Goal: Task Accomplishment & Management: Manage account settings

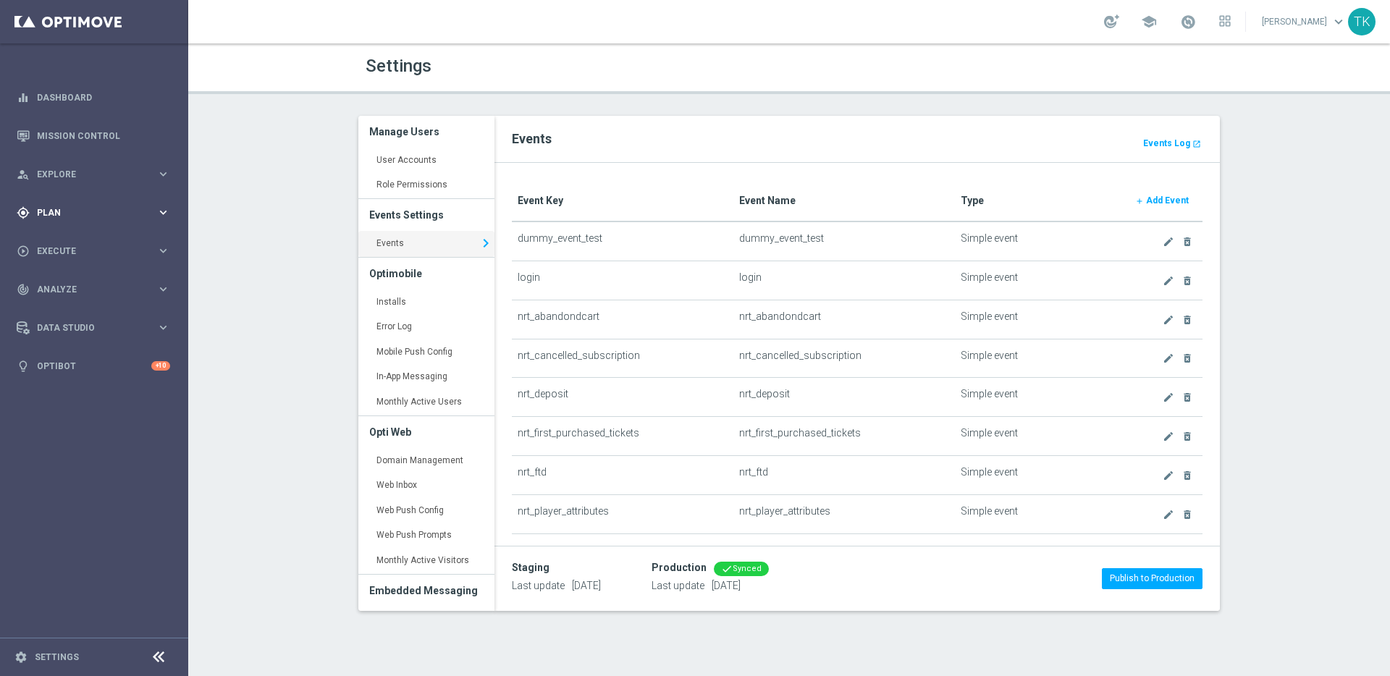
click at [167, 213] on icon "keyboard_arrow_right" at bounding box center [163, 213] width 14 height 14
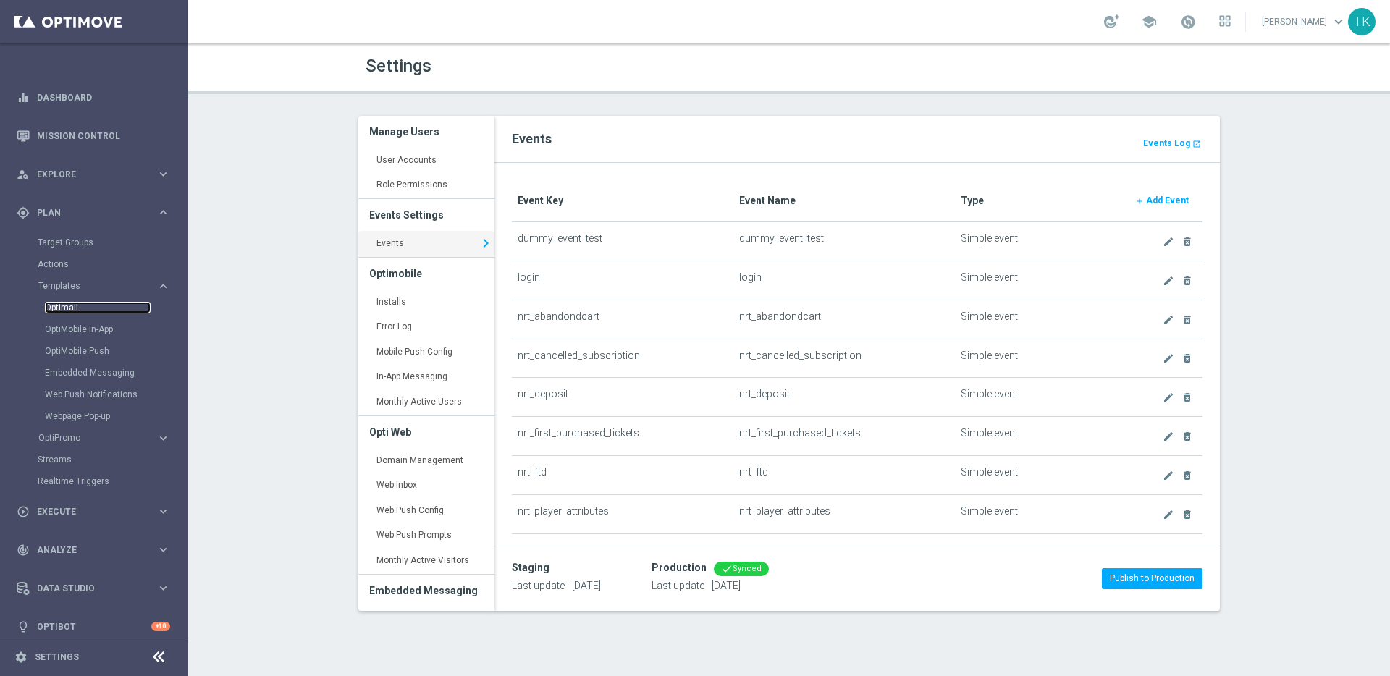
click at [63, 308] on link "Optimail" at bounding box center [98, 308] width 106 height 12
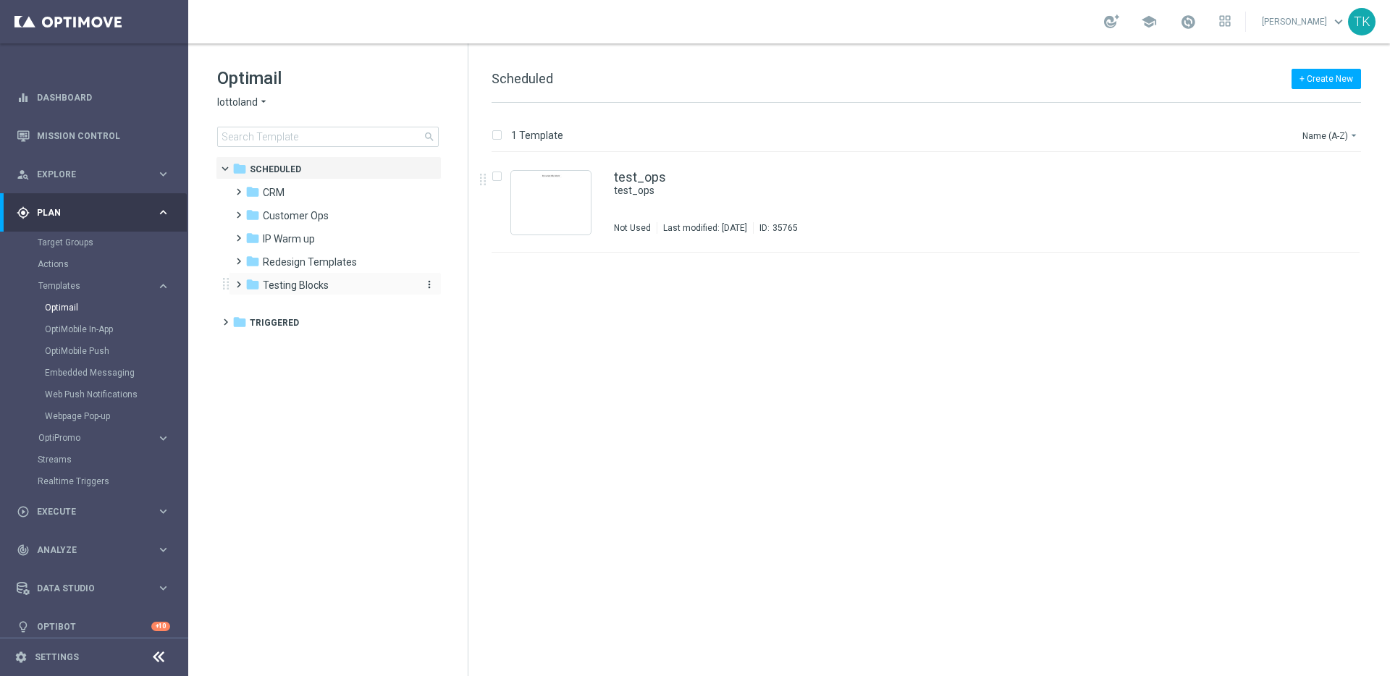
click at [323, 283] on span "Testing Blocks" at bounding box center [296, 285] width 66 height 13
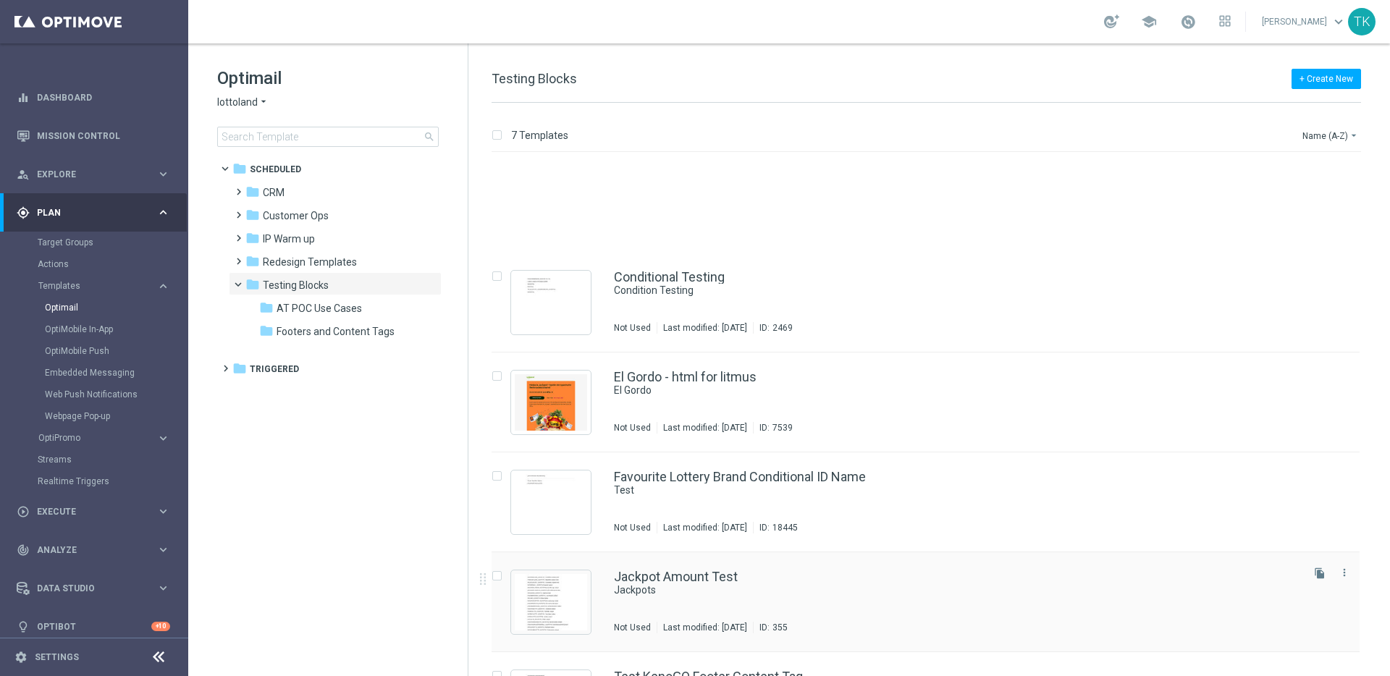
scroll to position [176, 0]
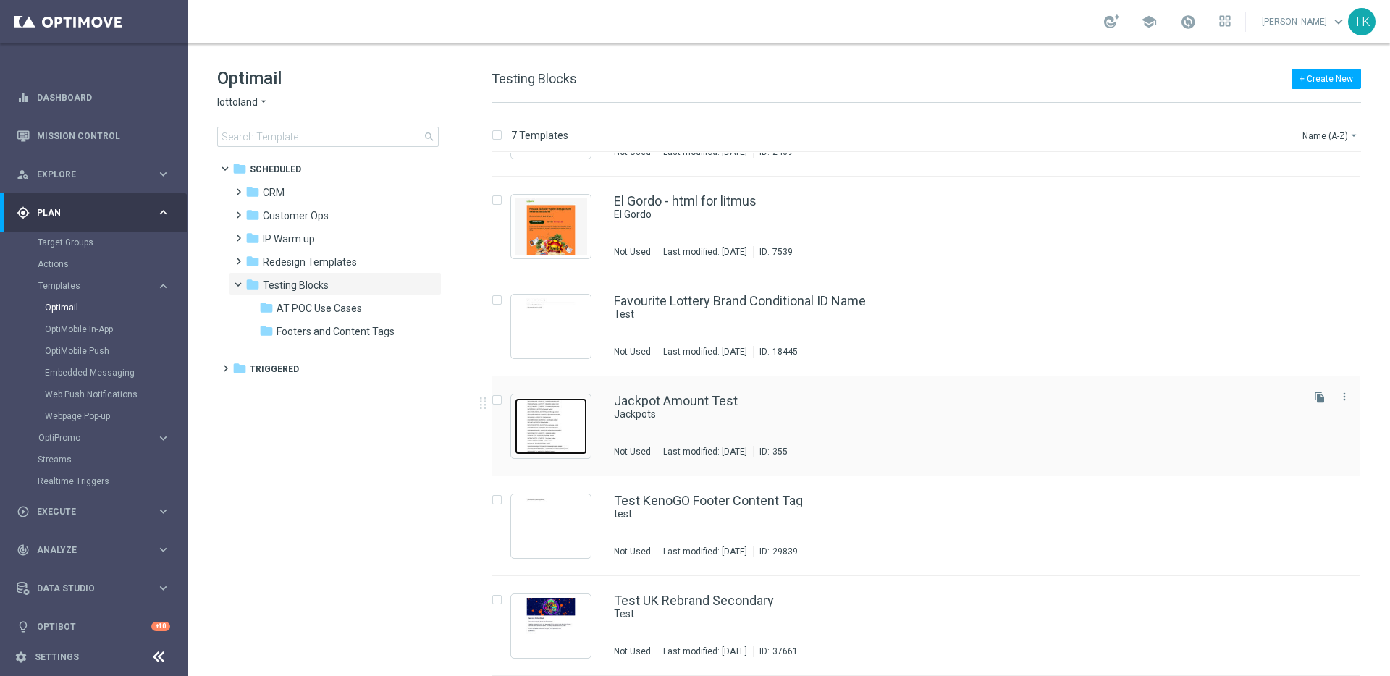
click at [536, 429] on img "Press SPACE to select this row." at bounding box center [551, 426] width 72 height 56
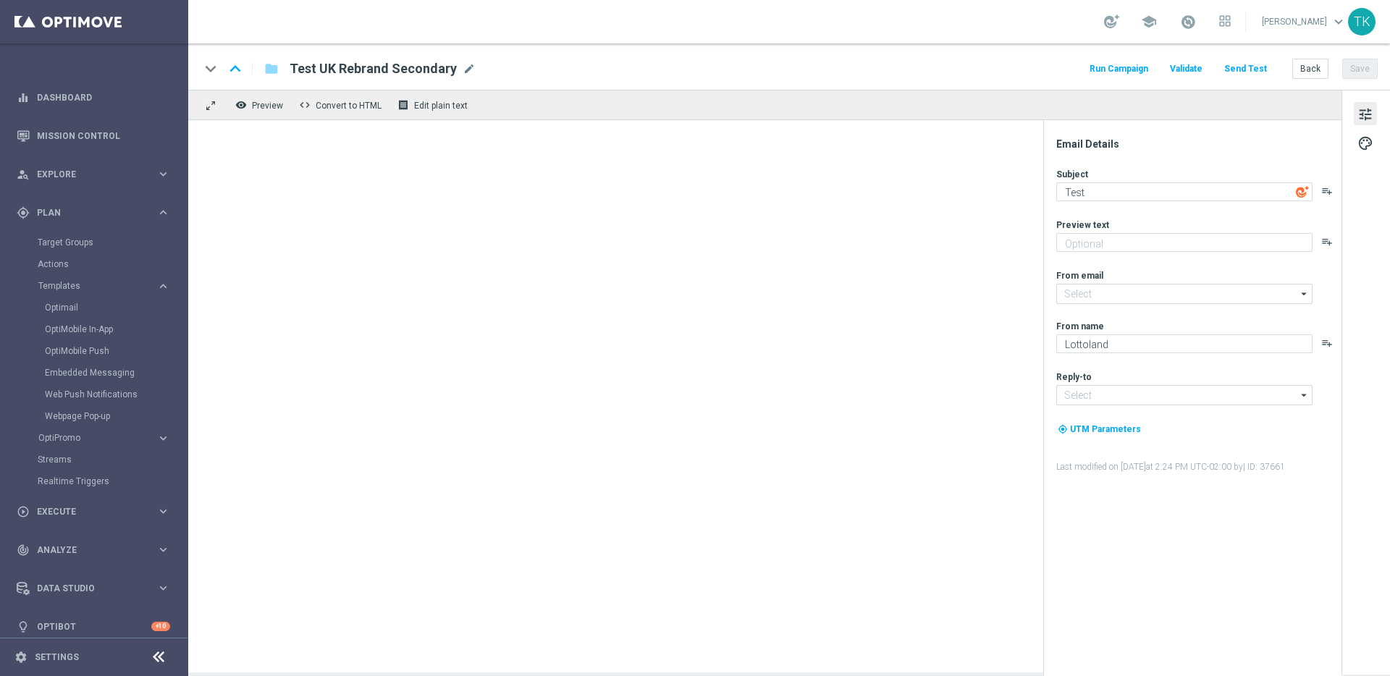
type input "mail@crm.lottoland.com"
type input "consultas@lottoland.mx"
type textarea "Jackpots"
type input "service@lottoland.com"
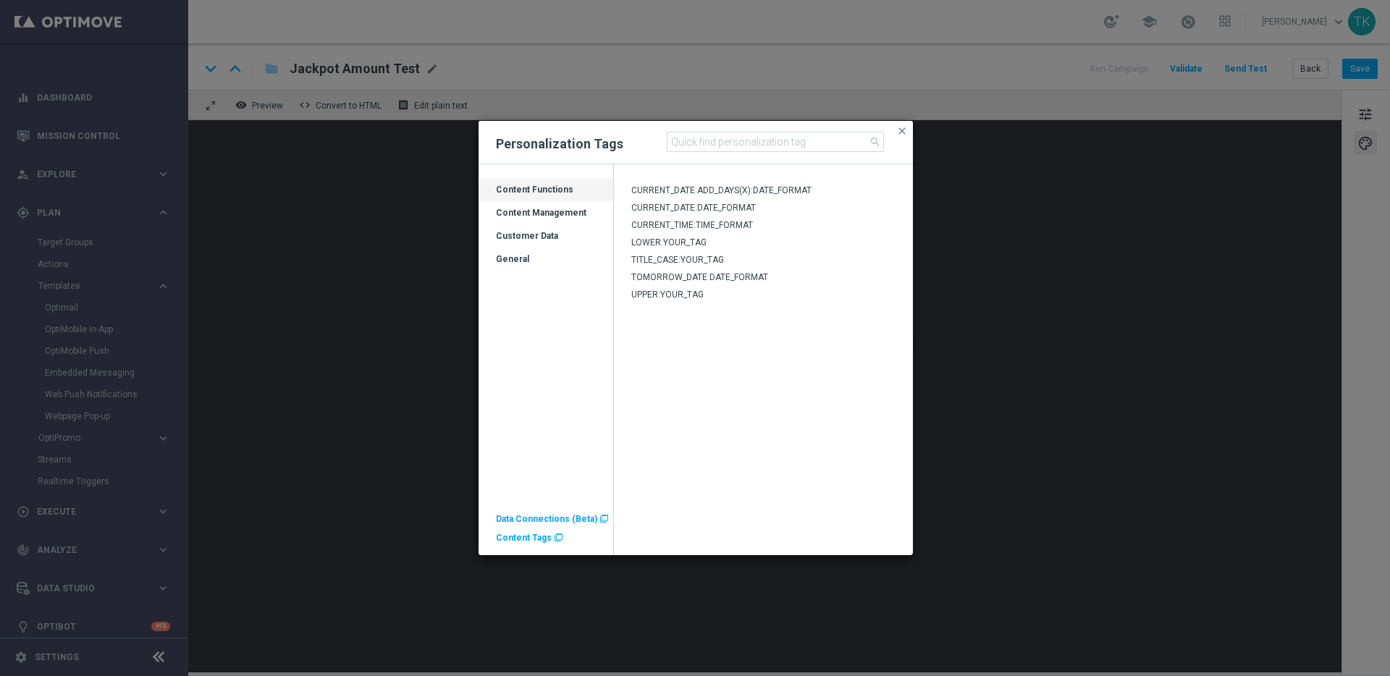
click at [542, 236] on div "Customer Data" at bounding box center [546, 241] width 135 height 23
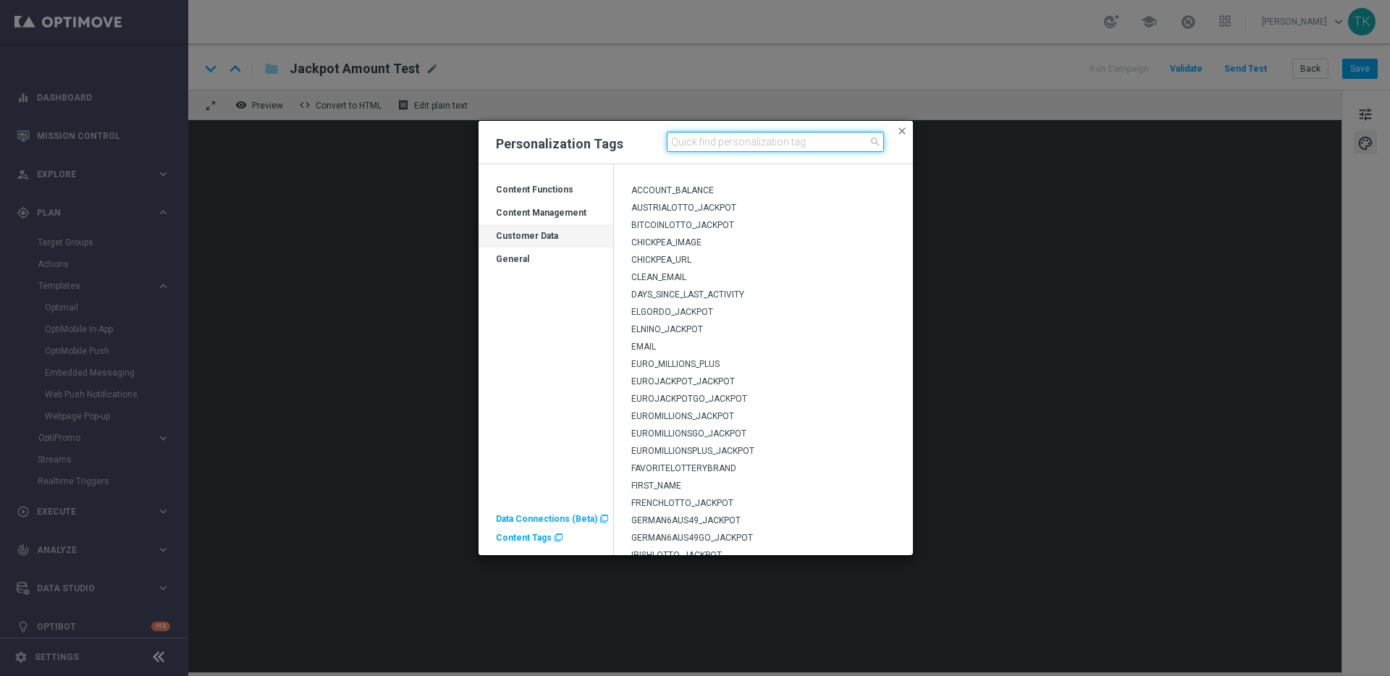
click at [760, 145] on input at bounding box center [775, 142] width 217 height 20
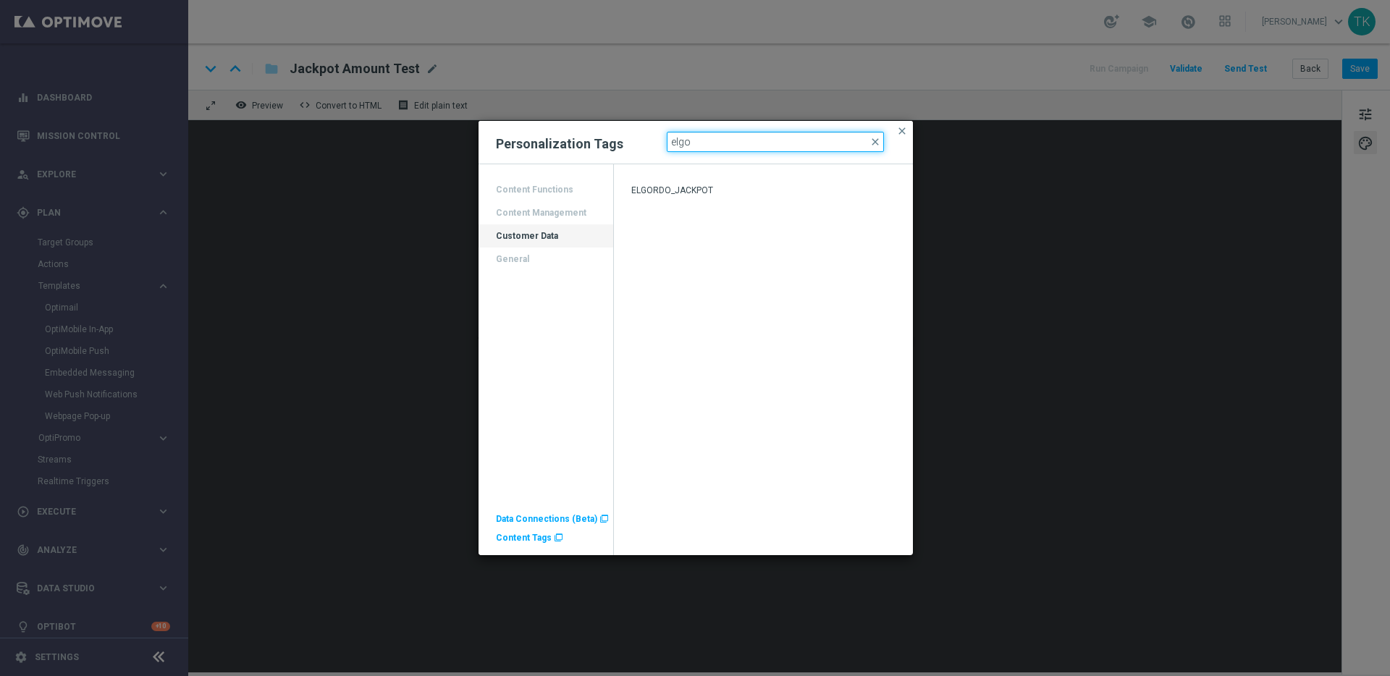
click at [760, 140] on input "elgo" at bounding box center [775, 142] width 217 height 20
type input "primi"
click at [900, 132] on span "close" at bounding box center [902, 131] width 12 height 12
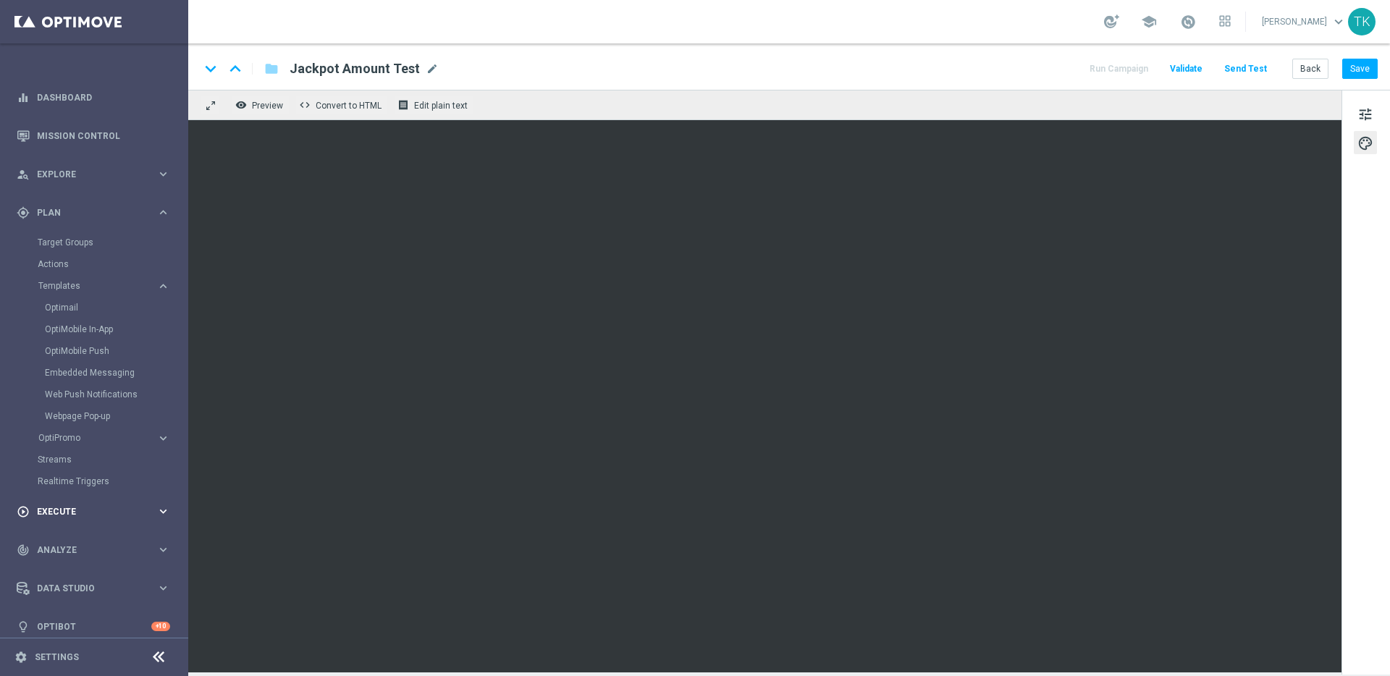
click at [161, 510] on icon "keyboard_arrow_right" at bounding box center [163, 512] width 14 height 14
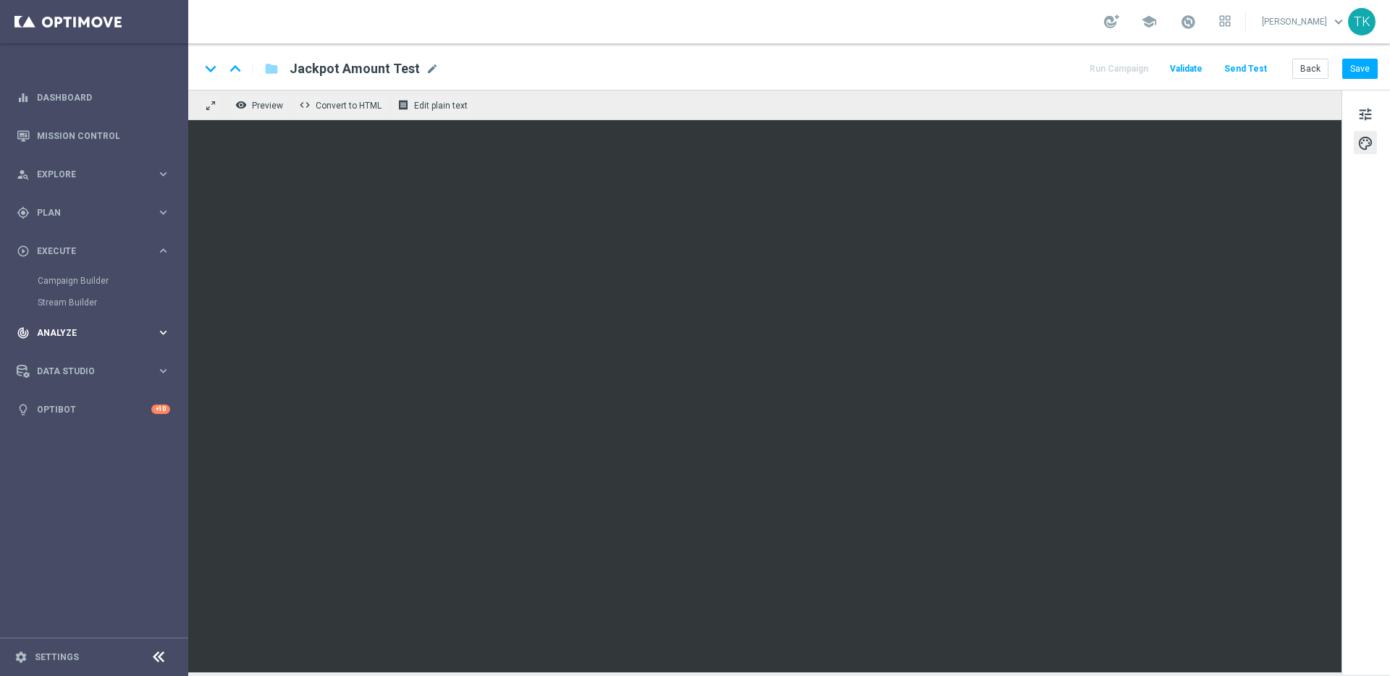
click at [158, 334] on icon "keyboard_arrow_right" at bounding box center [163, 333] width 14 height 14
click at [161, 505] on icon "keyboard_arrow_right" at bounding box center [163, 502] width 14 height 14
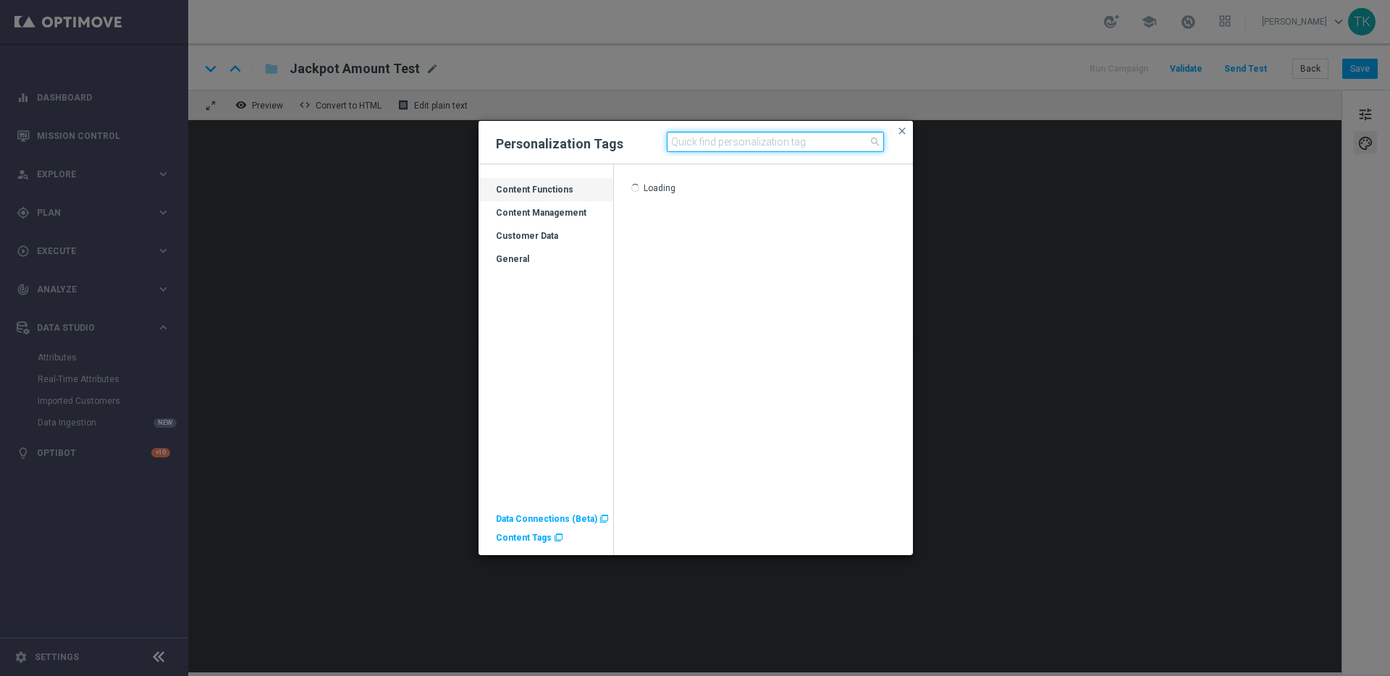
click at [723, 141] on input at bounding box center [775, 142] width 217 height 20
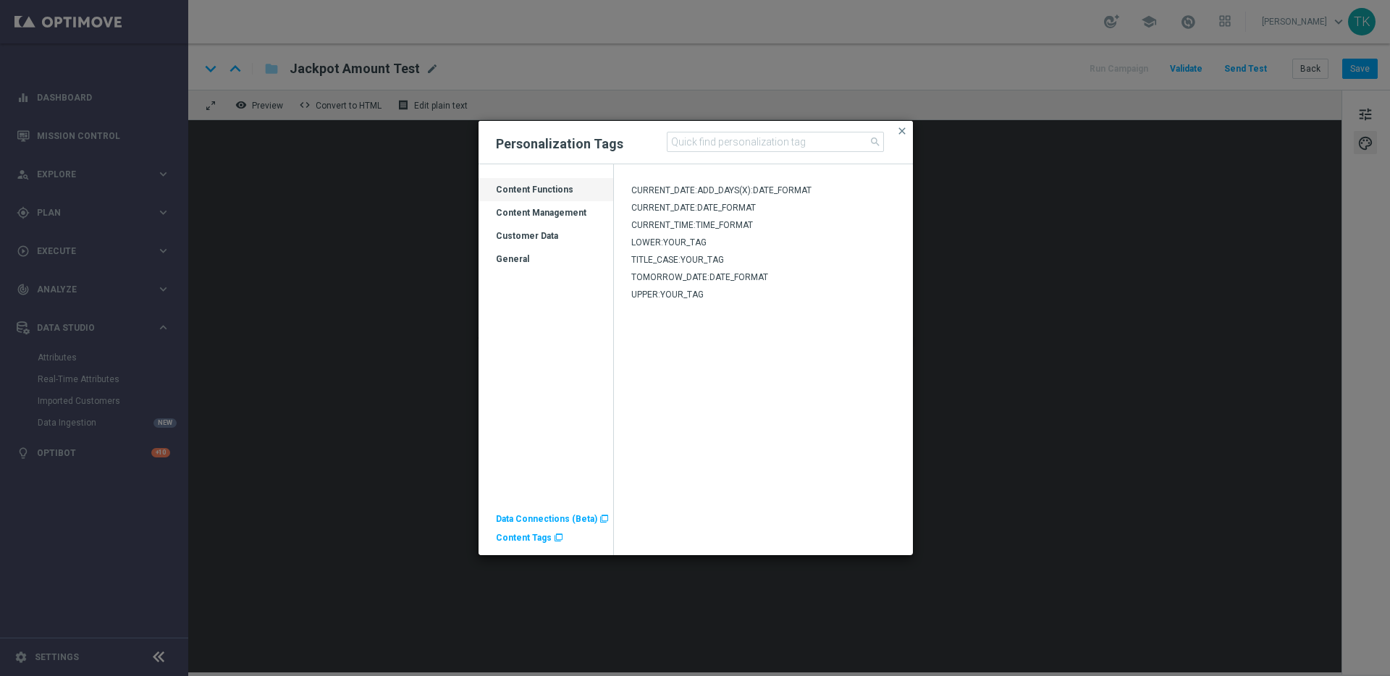
click at [571, 235] on div "Customer Data" at bounding box center [546, 241] width 135 height 23
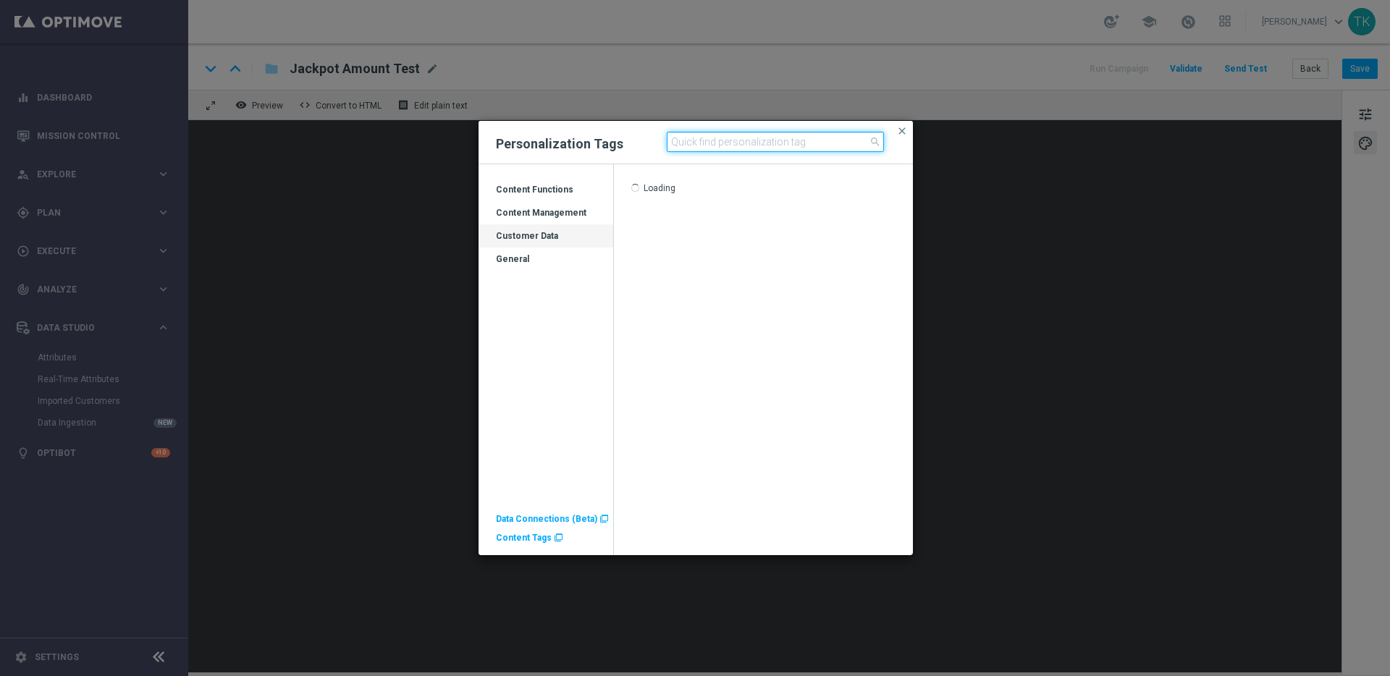
click at [707, 146] on input at bounding box center [775, 142] width 217 height 20
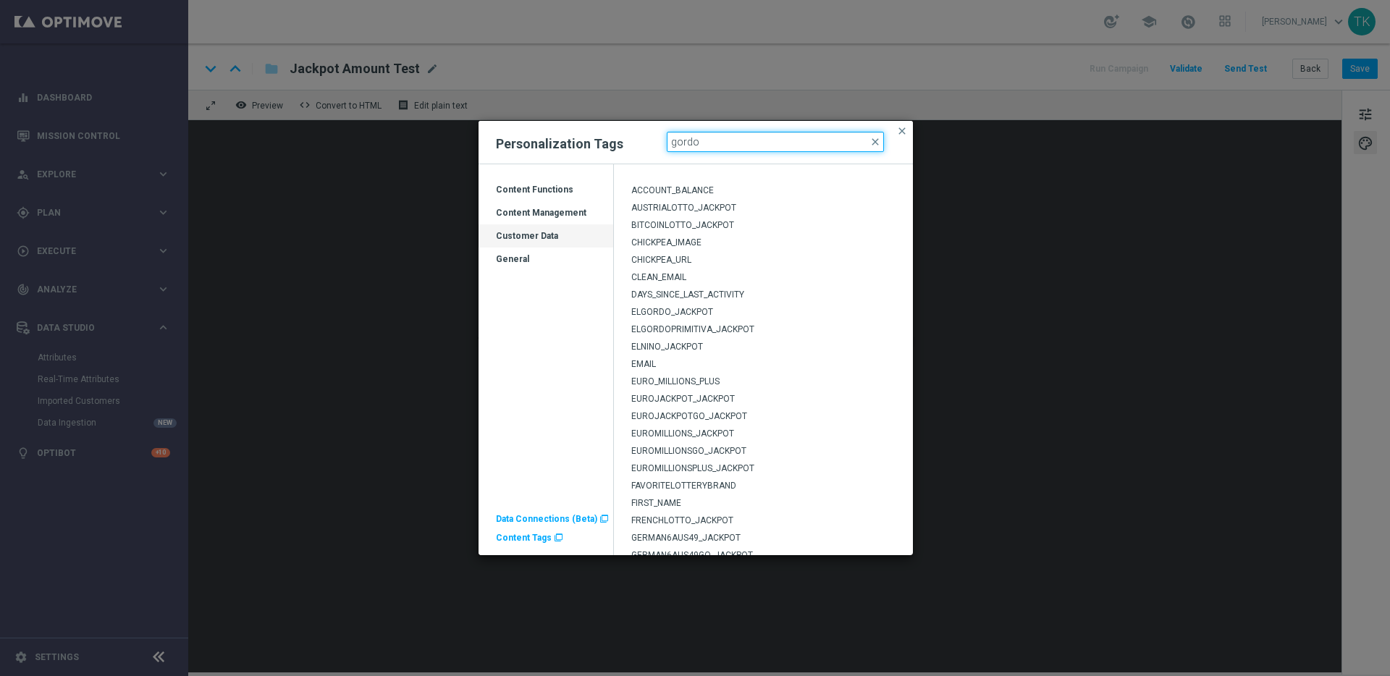
type input "gordo"
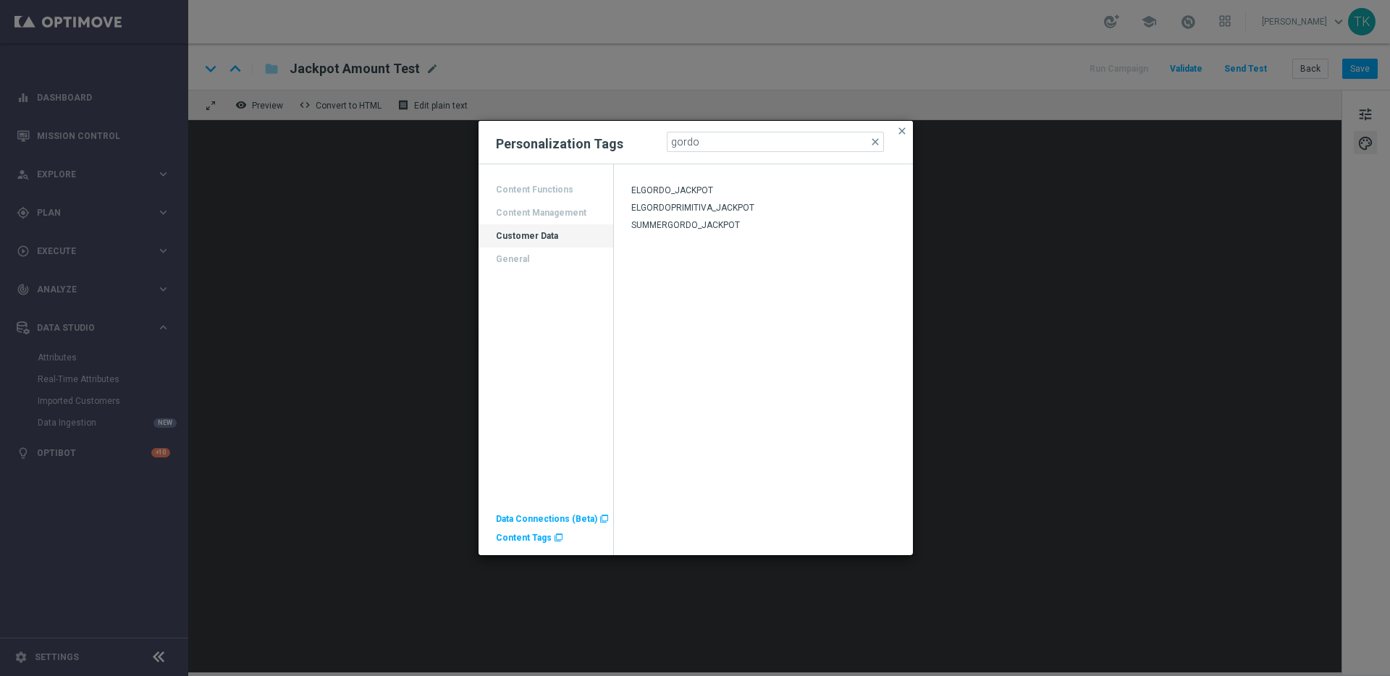
click at [727, 206] on span "ELGORDOPRIMITIVA_JACKPOT" at bounding box center [692, 208] width 123 height 10
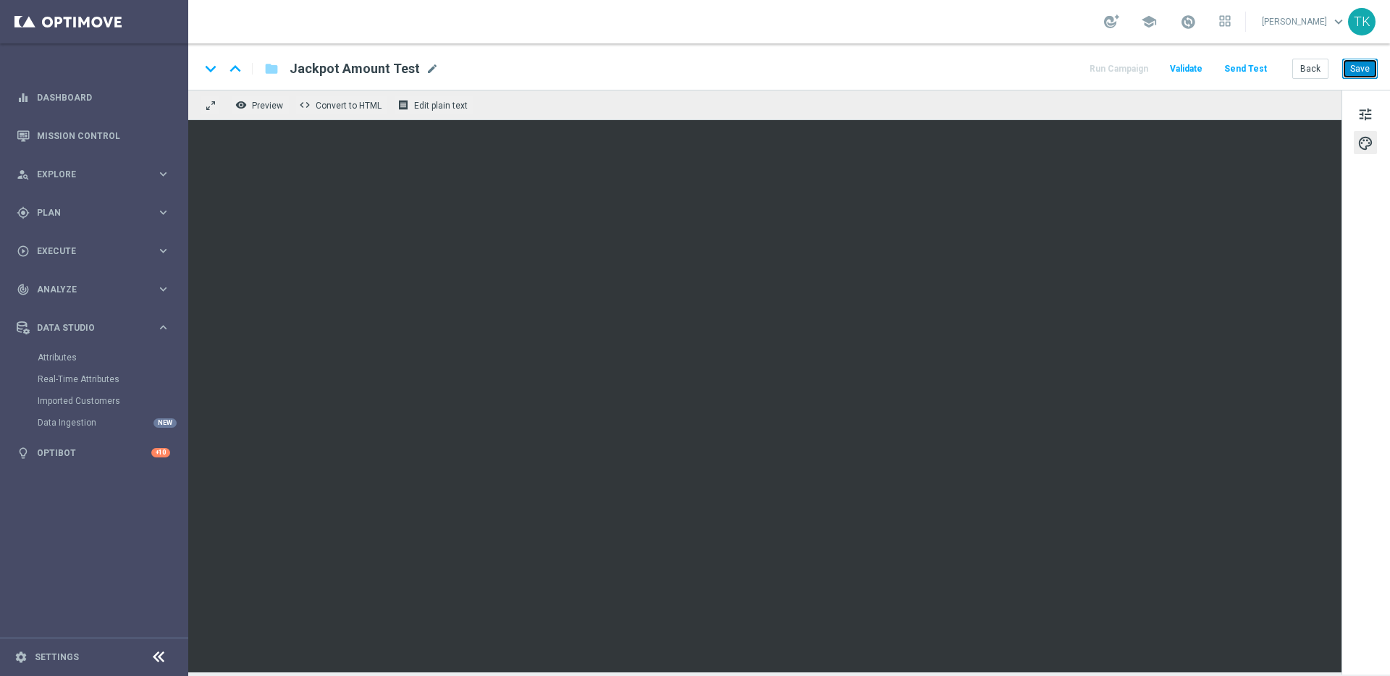
click at [1363, 75] on button "Save" at bounding box center [1360, 69] width 35 height 20
click at [1365, 70] on button "Save" at bounding box center [1360, 69] width 35 height 20
click at [267, 112] on button "remove_red_eye Preview" at bounding box center [261, 105] width 58 height 19
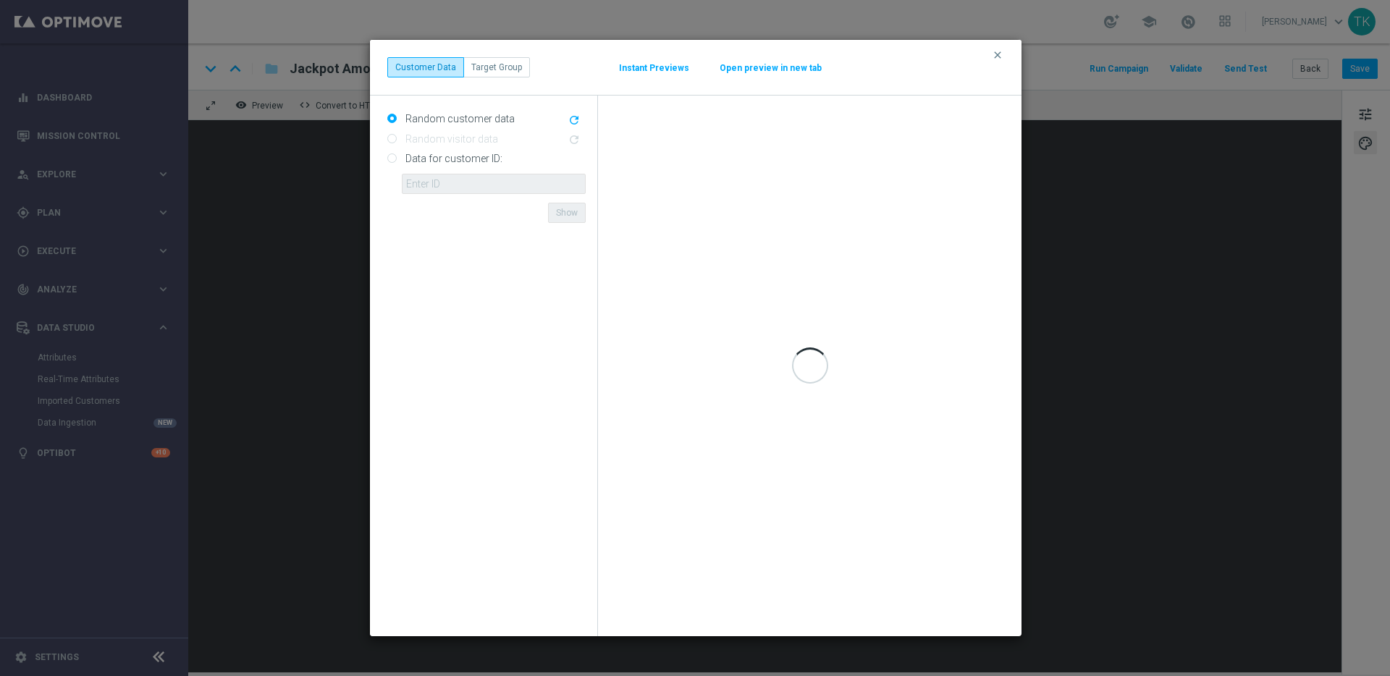
click at [784, 69] on button "Open preview in new tab" at bounding box center [771, 68] width 104 height 12
click at [1001, 55] on icon "clear" at bounding box center [998, 55] width 12 height 12
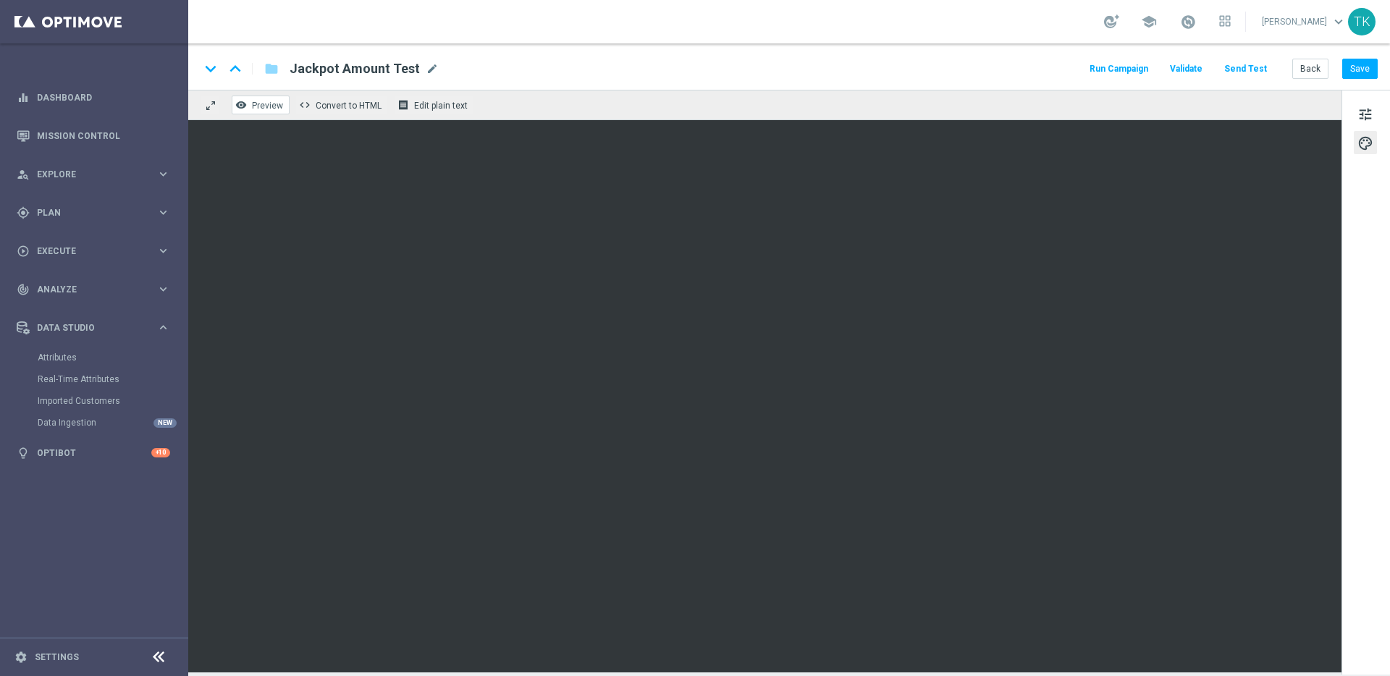
click at [269, 105] on span "Preview" at bounding box center [267, 106] width 31 height 10
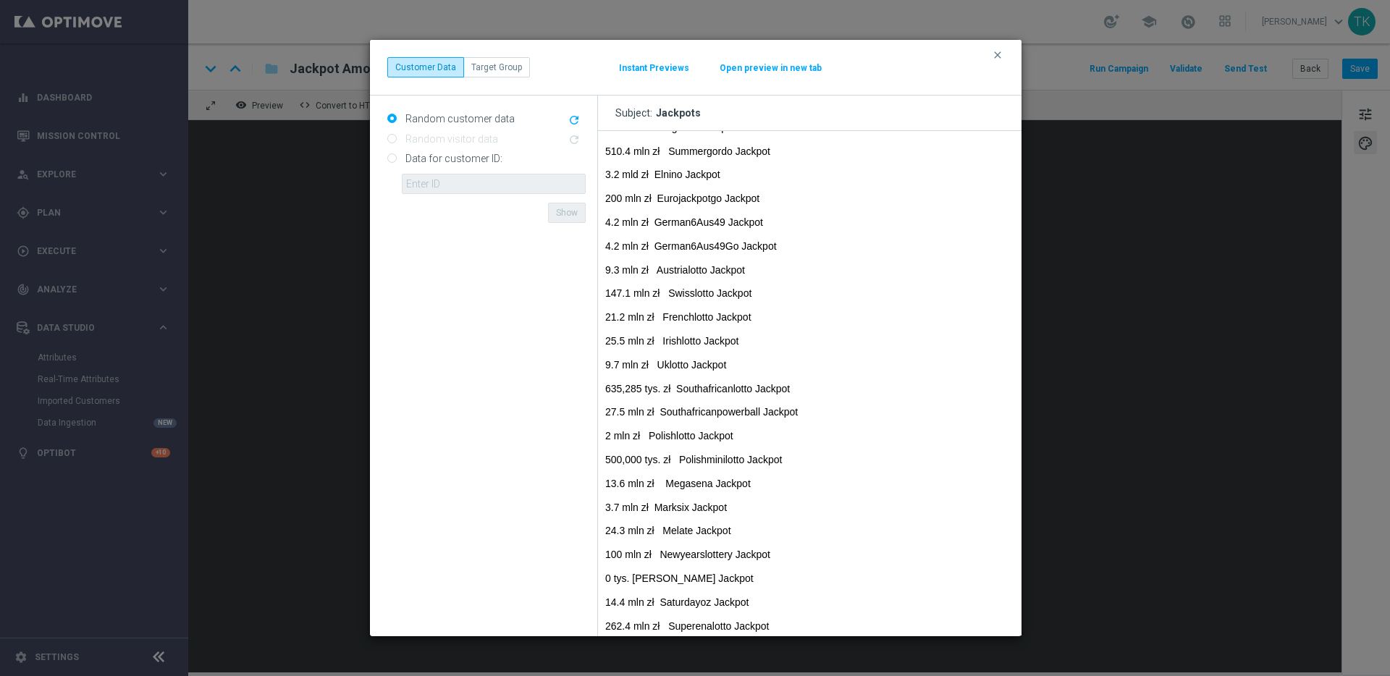
scroll to position [312, 0]
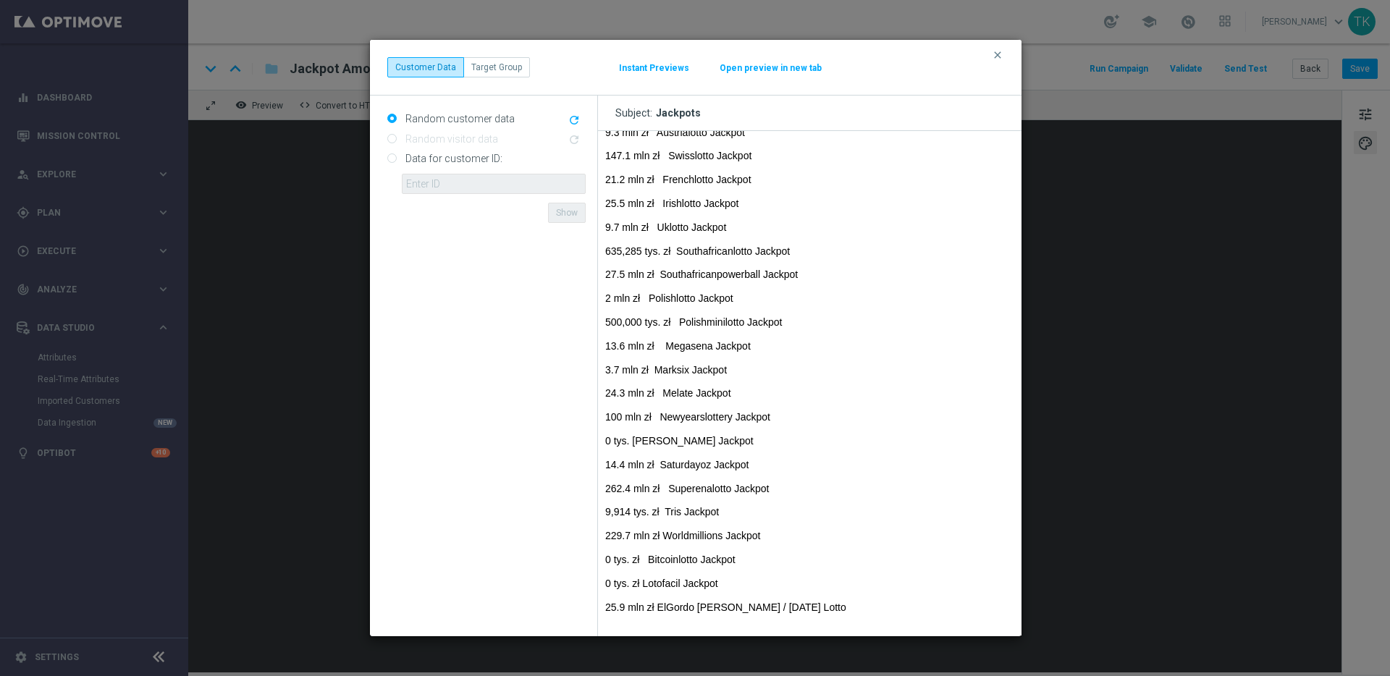
click at [574, 119] on icon "refresh" at bounding box center [574, 120] width 13 height 13
click at [392, 158] on input "Data for customer ID:" at bounding box center [391, 159] width 9 height 9
radio input "true"
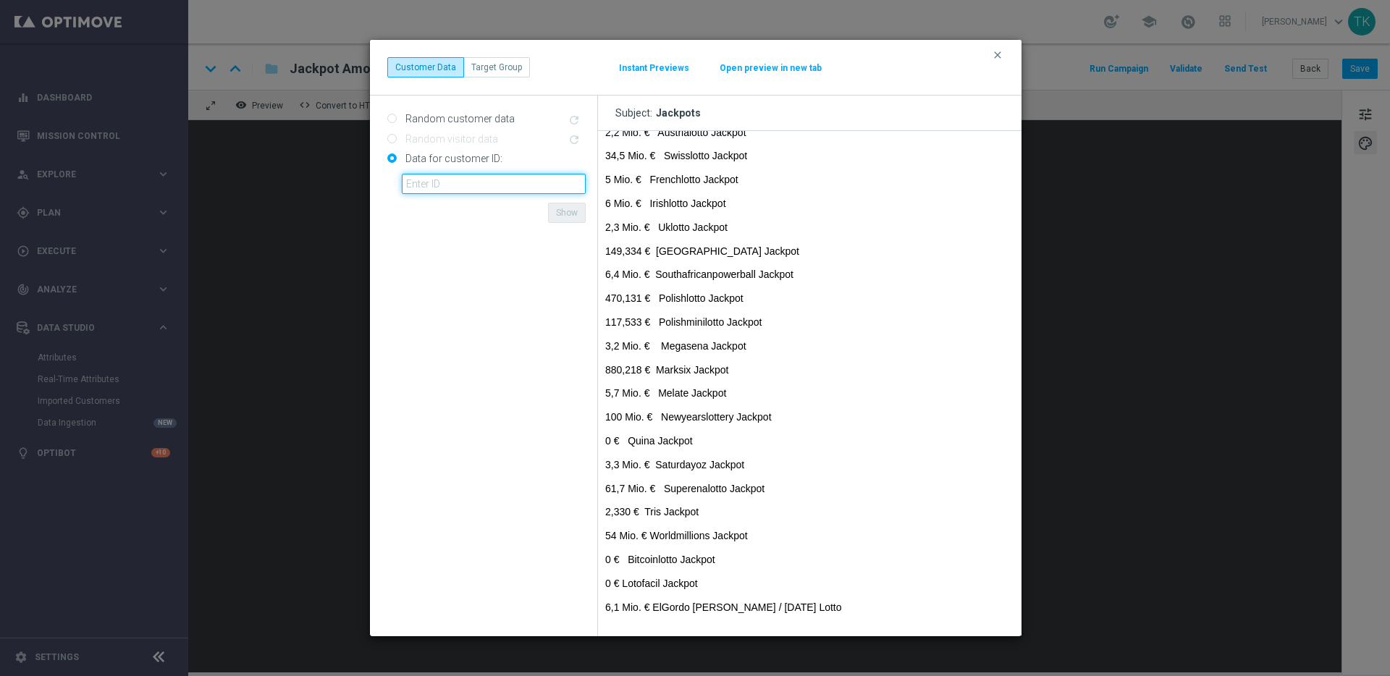
click at [436, 179] on input "text" at bounding box center [494, 184] width 184 height 20
paste input "10714266"
type input "10714266"
click at [500, 213] on form "Random customer data refresh Random visitor data refresh Data for customer ID: …" at bounding box center [486, 366] width 198 height 518
click at [563, 212] on button "Show" at bounding box center [567, 213] width 38 height 20
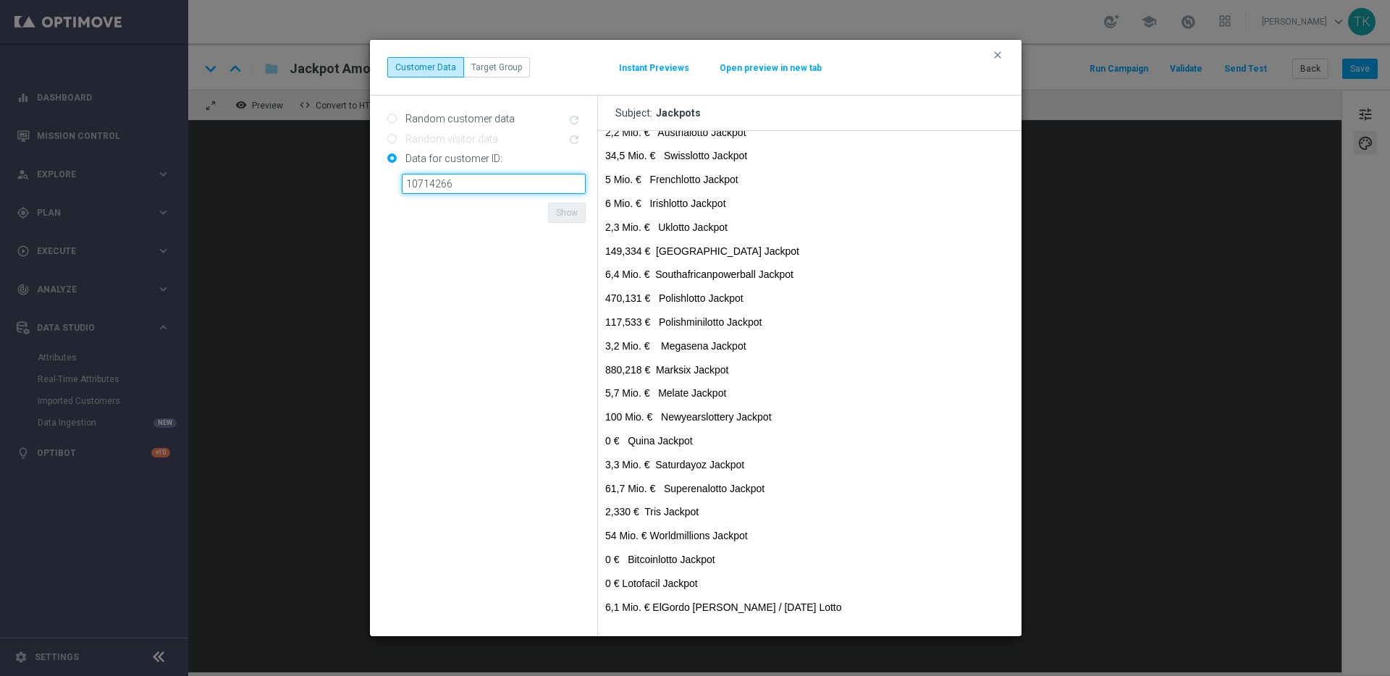
click at [424, 185] on input "10714266" at bounding box center [494, 184] width 184 height 20
paste input "6121522"
click at [505, 217] on form "Random customer data refresh Random visitor data refresh Data for customer ID: …" at bounding box center [486, 366] width 198 height 518
click at [563, 212] on button "Show" at bounding box center [567, 213] width 38 height 20
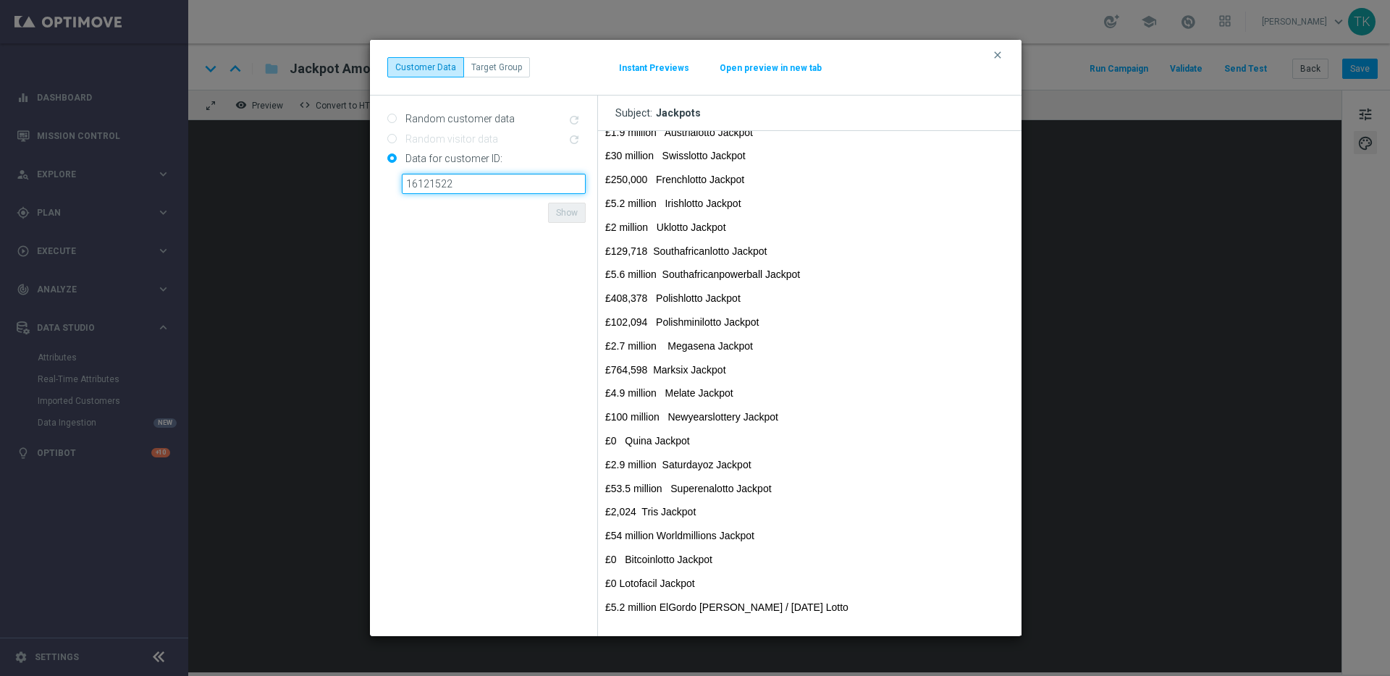
click at [429, 185] on input "16121522" at bounding box center [494, 184] width 184 height 20
paste input "541441"
type input "5414412"
click at [516, 214] on form "Random customer data refresh Random visitor data refresh Data for customer ID: …" at bounding box center [486, 366] width 198 height 518
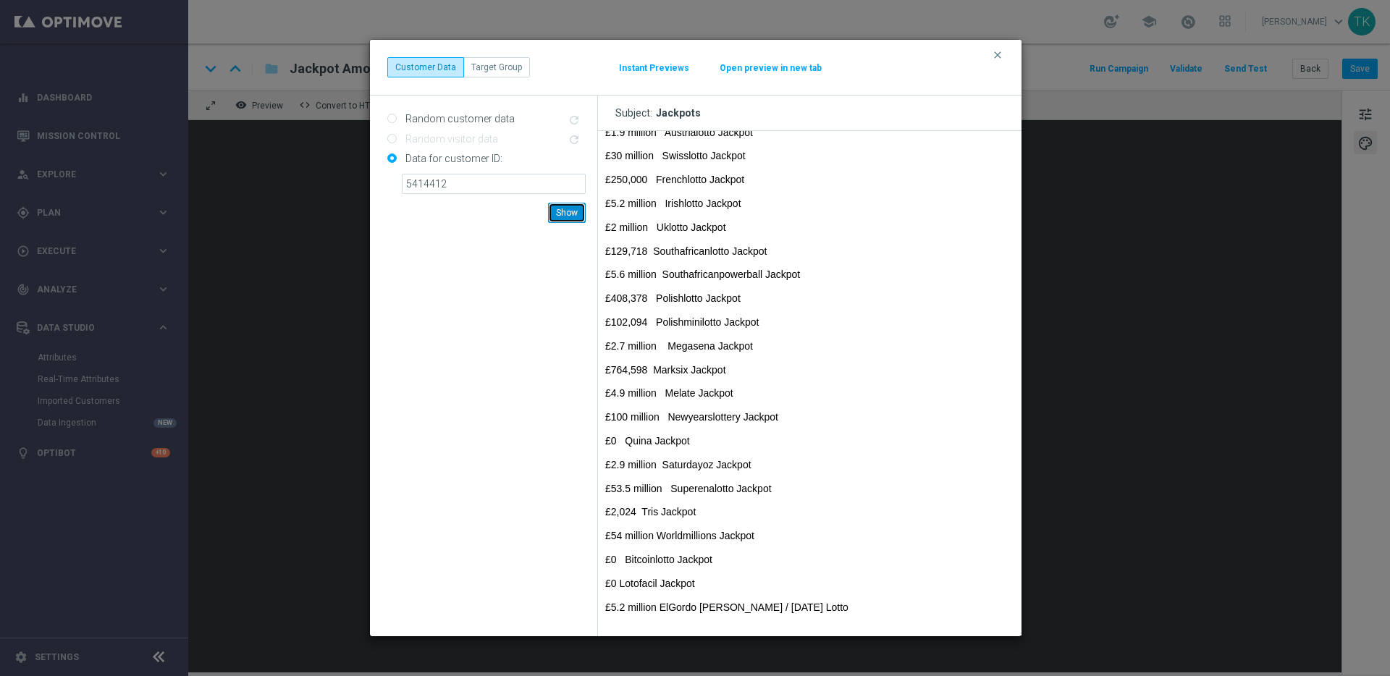
click at [553, 211] on button "Show" at bounding box center [567, 213] width 38 height 20
click at [997, 54] on icon "clear" at bounding box center [998, 55] width 12 height 12
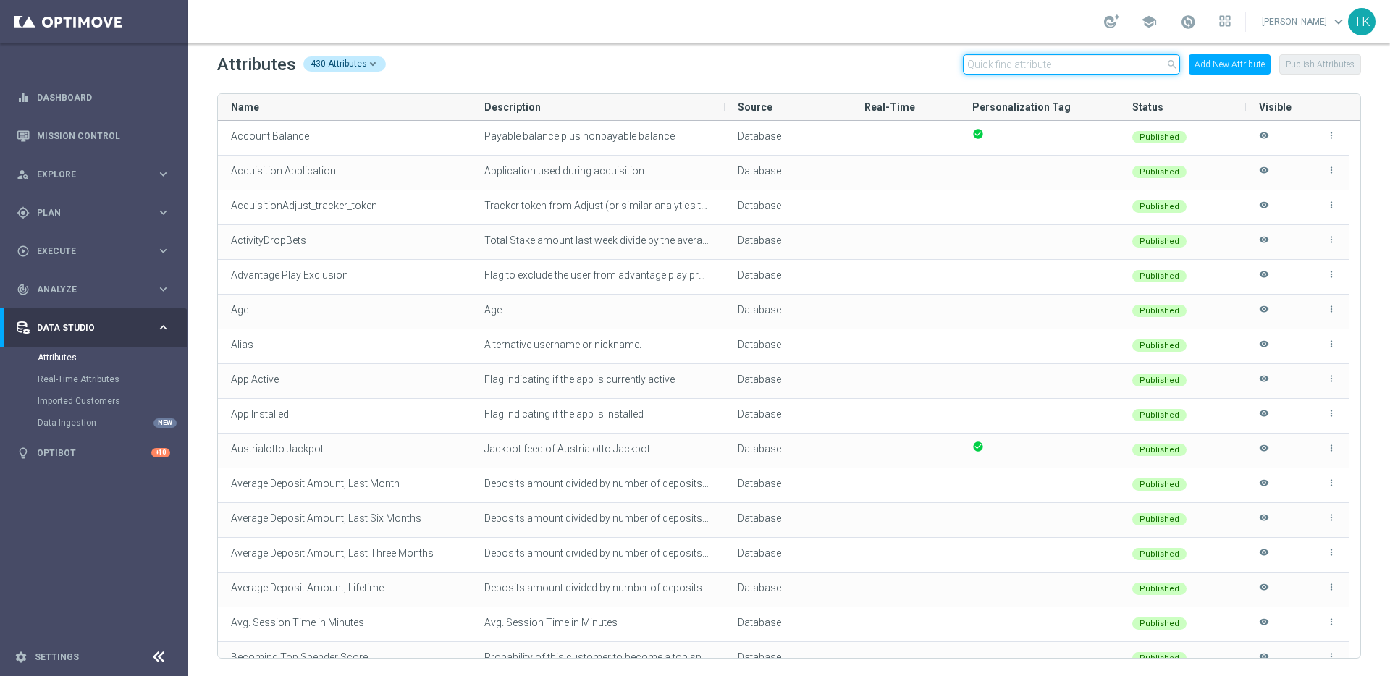
click at [1038, 61] on input "text" at bounding box center [1071, 64] width 217 height 20
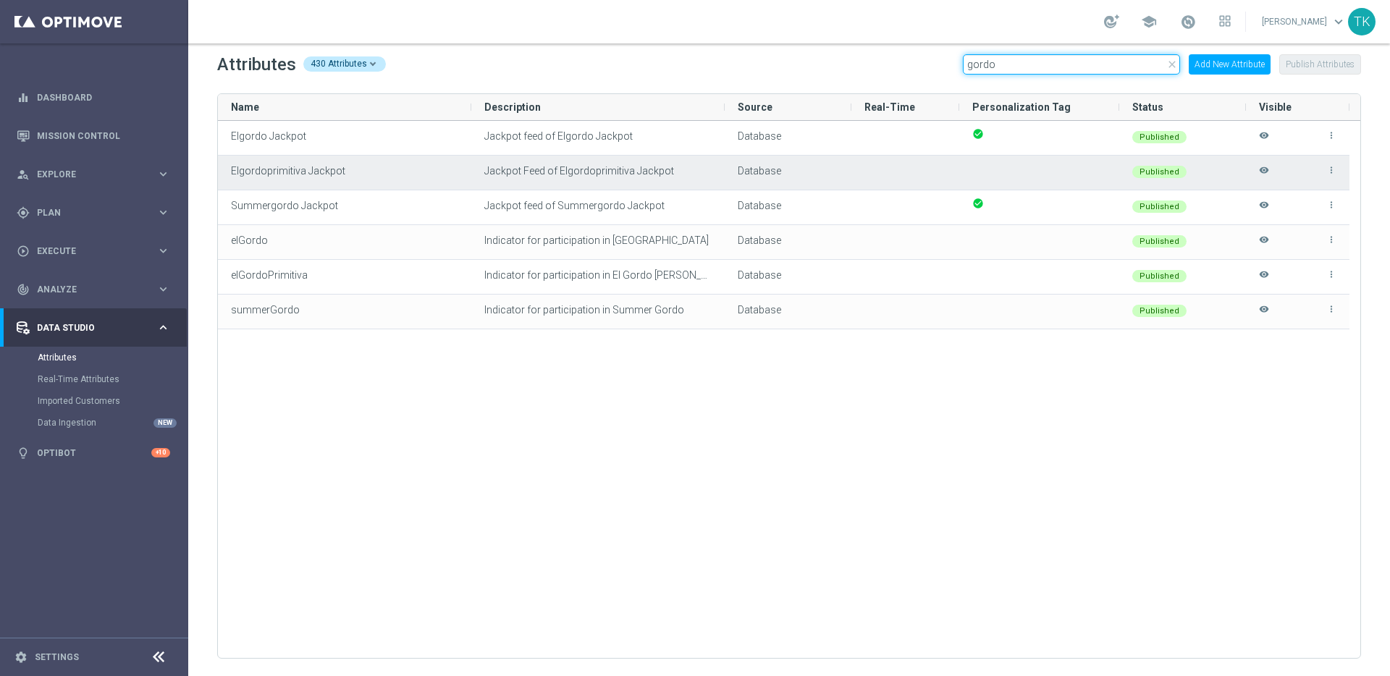
type input "gordo"
click at [1332, 169] on icon "more_vert" at bounding box center [1332, 170] width 10 height 10
click at [1302, 160] on span "Edit" at bounding box center [1298, 165] width 15 height 12
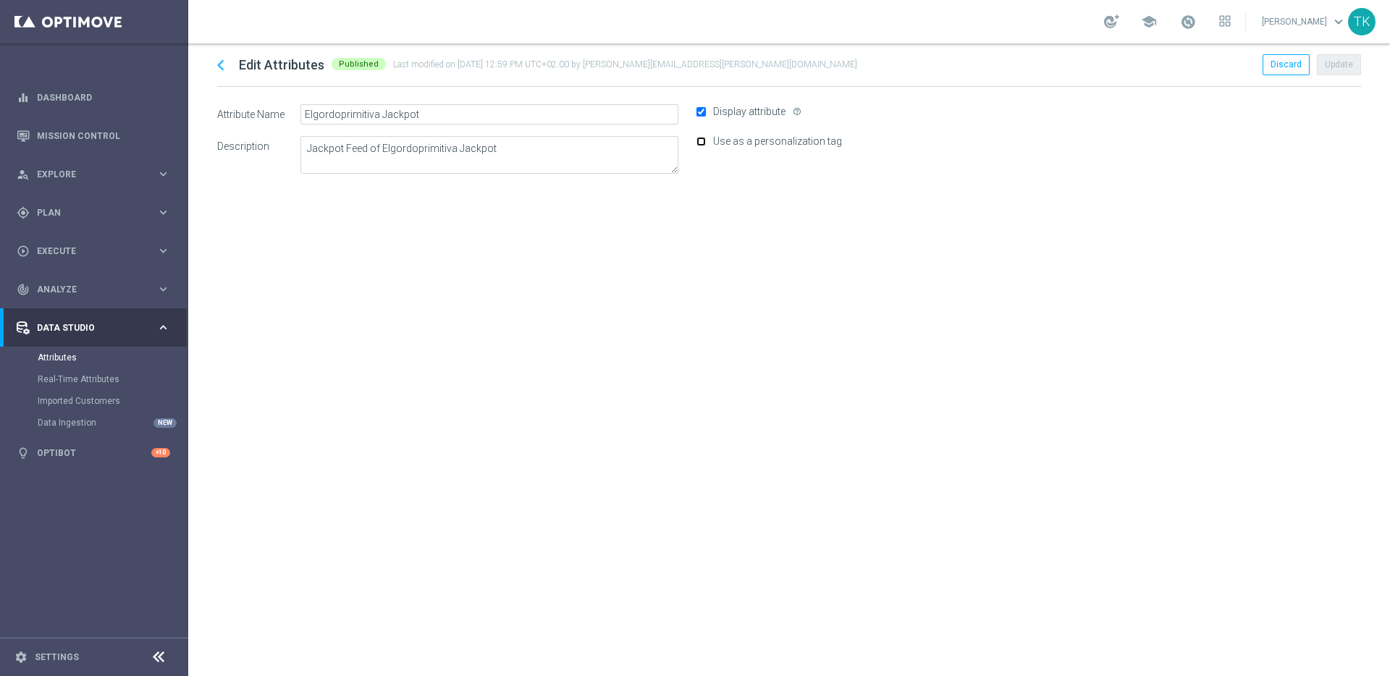
click at [702, 142] on input "Use as a personalization tag" at bounding box center [701, 141] width 9 height 9
checkbox input "true"
click at [1342, 65] on button "Update" at bounding box center [1339, 64] width 44 height 20
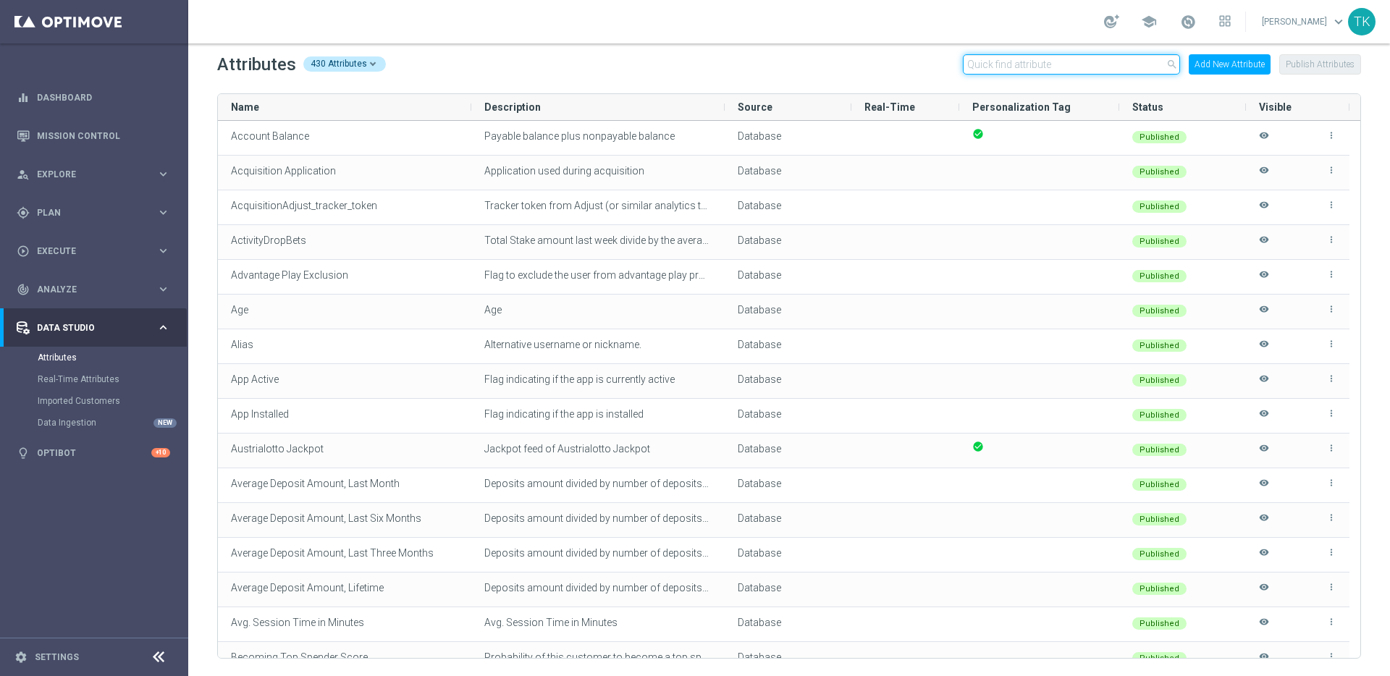
click at [1000, 56] on input "text" at bounding box center [1071, 64] width 217 height 20
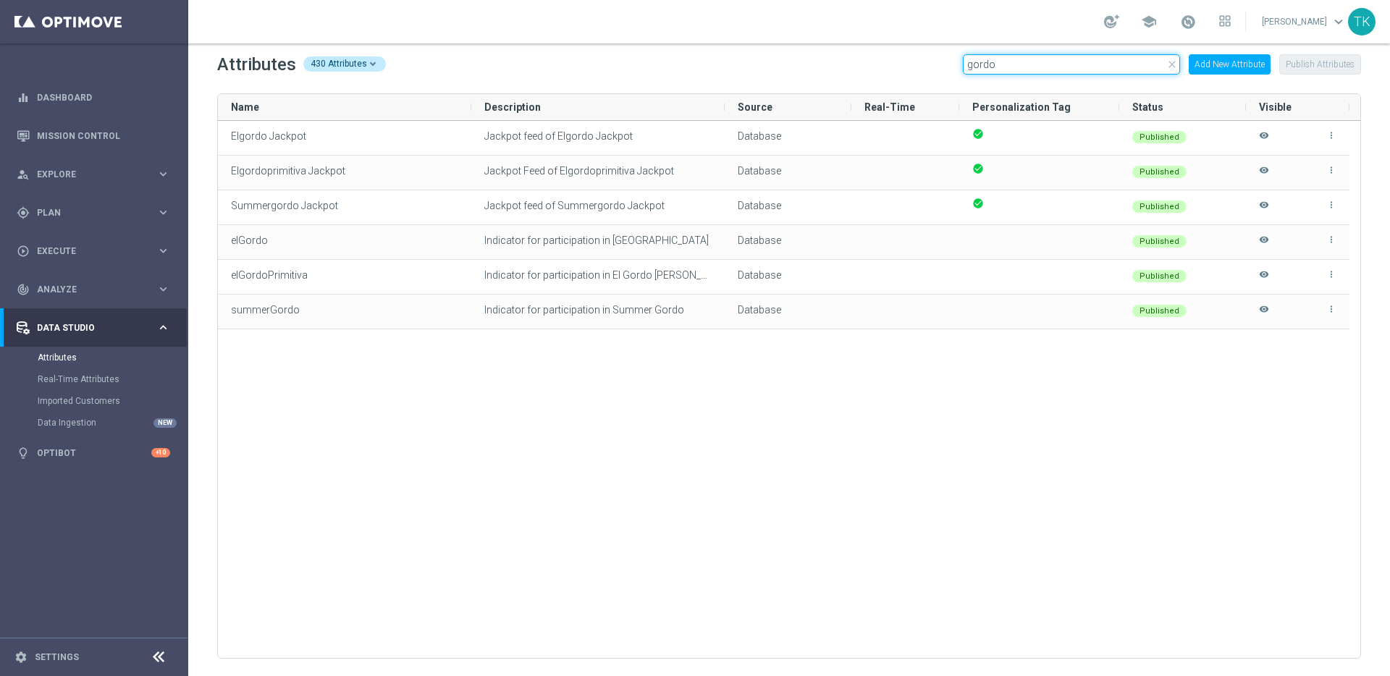
type input "gordo"
click at [957, 453] on div "Elgordo Jackpot Jackpot feed of Elgordo Jackpot Database check_circle Published…" at bounding box center [789, 389] width 1143 height 537
click at [1176, 64] on icon "close" at bounding box center [1173, 65] width 12 height 12
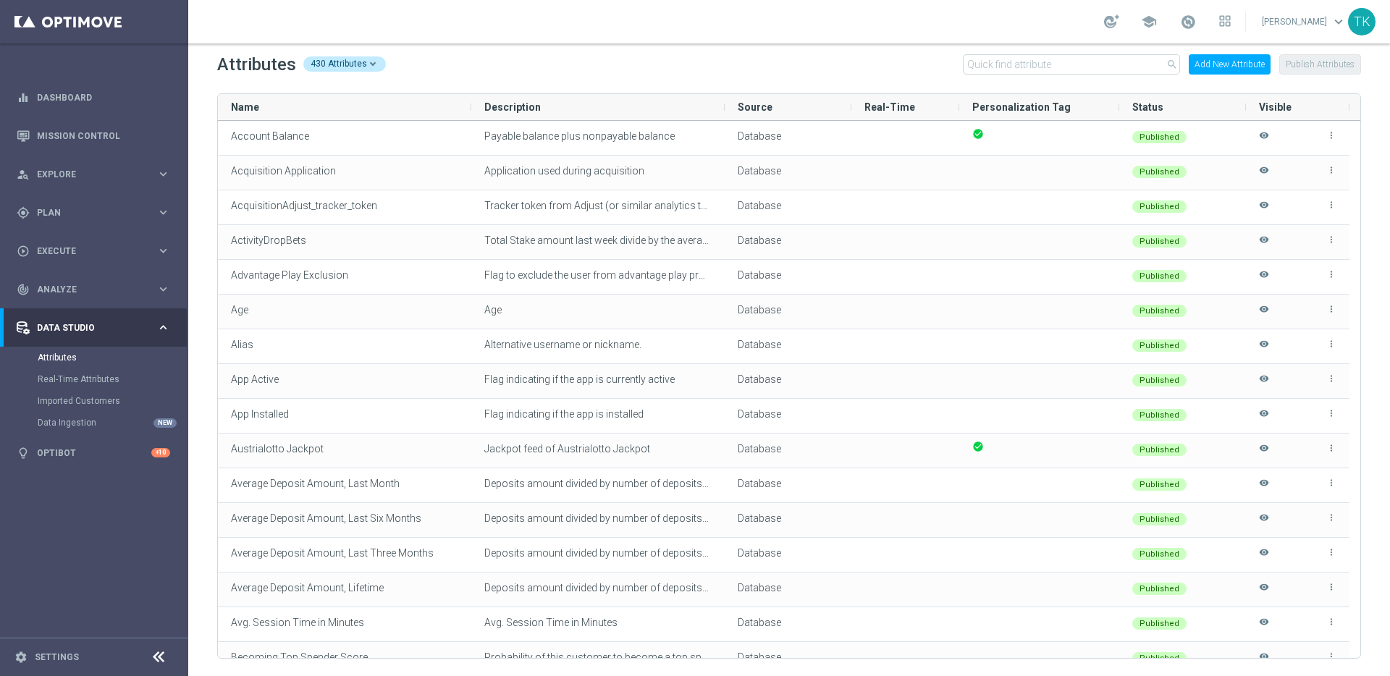
click at [366, 63] on div "430 Attributes" at bounding box center [344, 63] width 83 height 15
click at [342, 188] on span "Calculated Attributes" at bounding box center [325, 190] width 88 height 12
click at [505, 68] on div "Attributes 430 Attributes Total Attributes 430 Database Attributes 416 API Attr…" at bounding box center [789, 64] width 1144 height 23
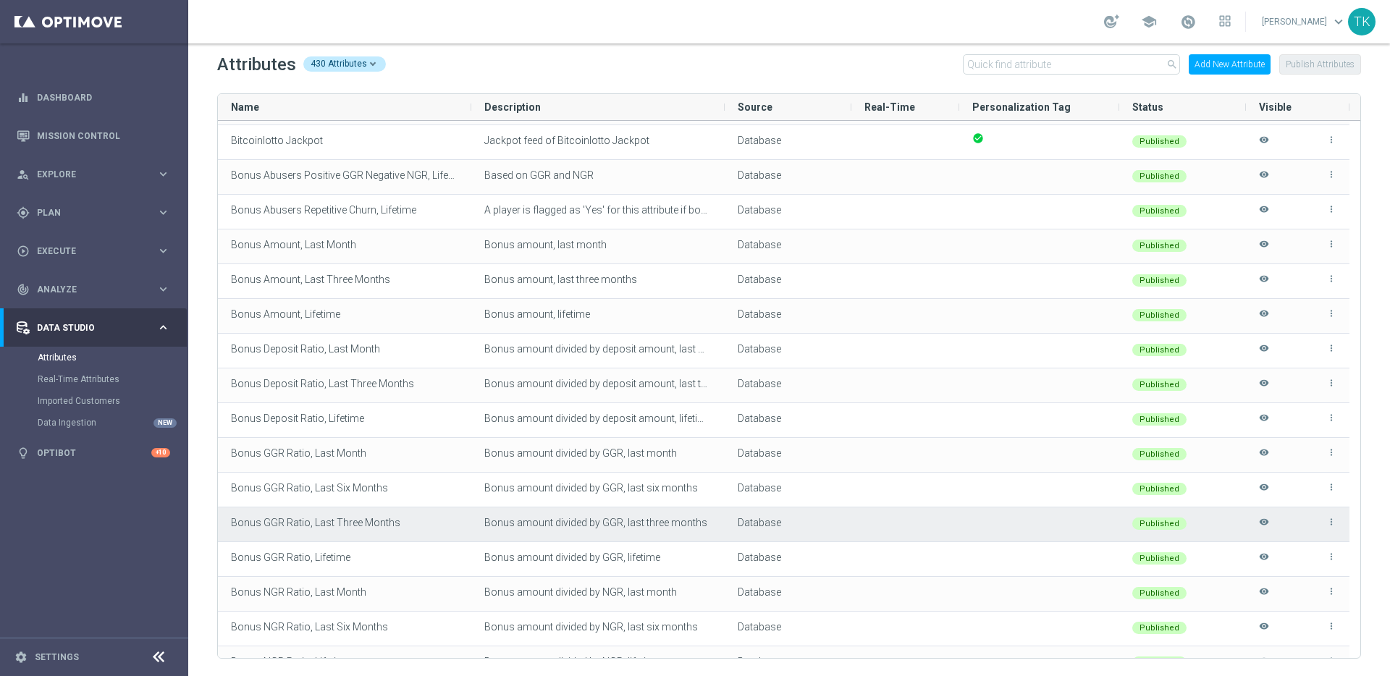
scroll to position [1098, 0]
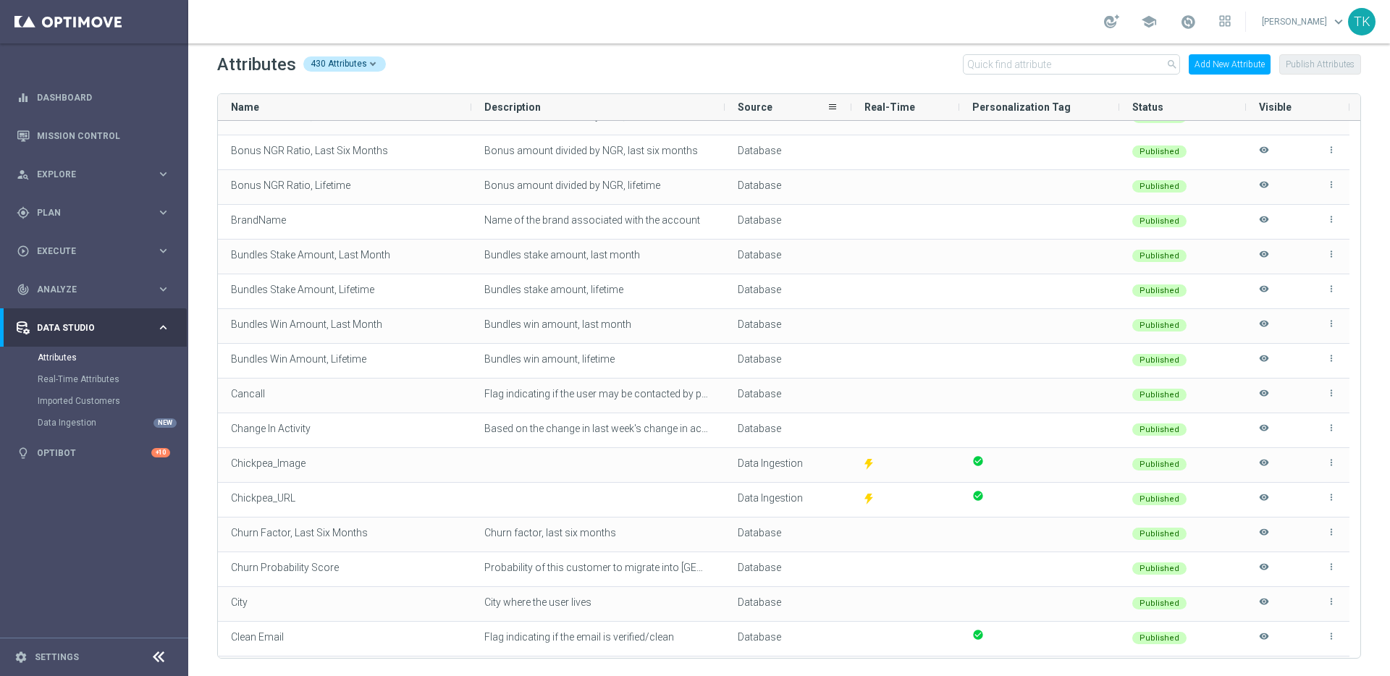
click at [769, 103] on span "Source" at bounding box center [755, 107] width 35 height 12
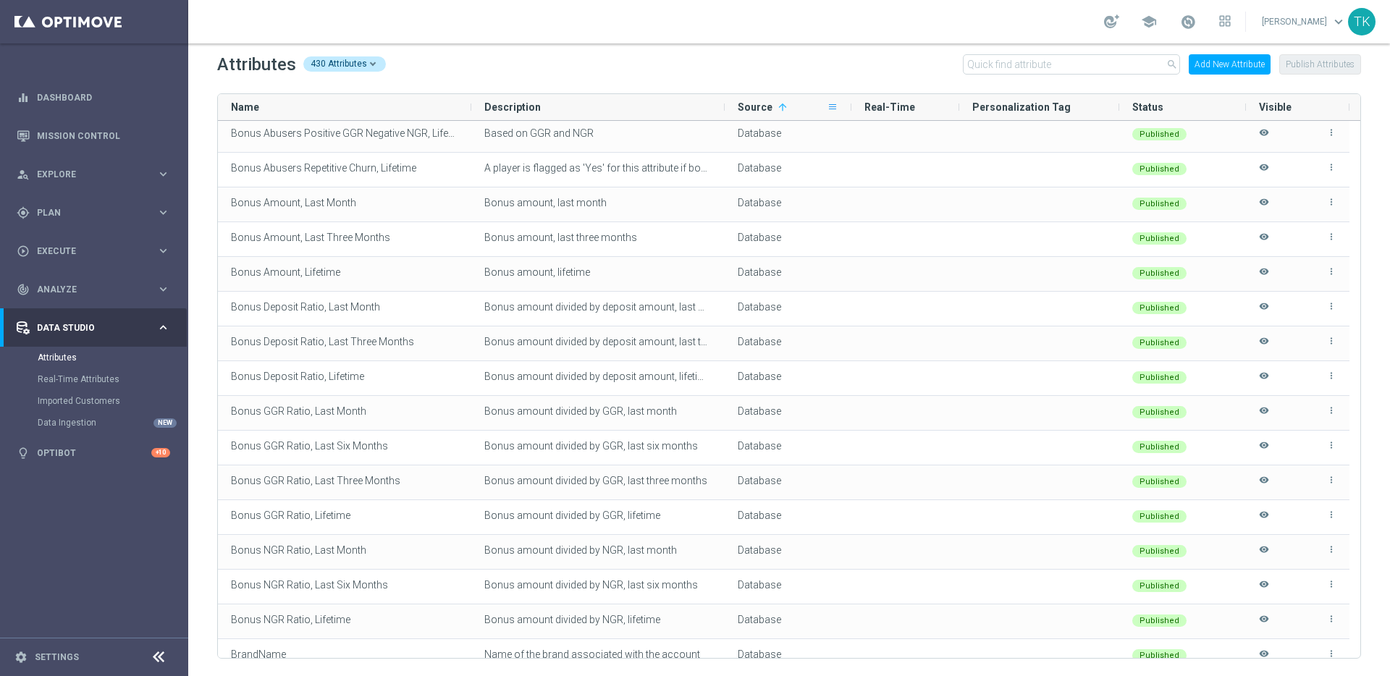
click at [835, 106] on span at bounding box center [833, 107] width 12 height 12
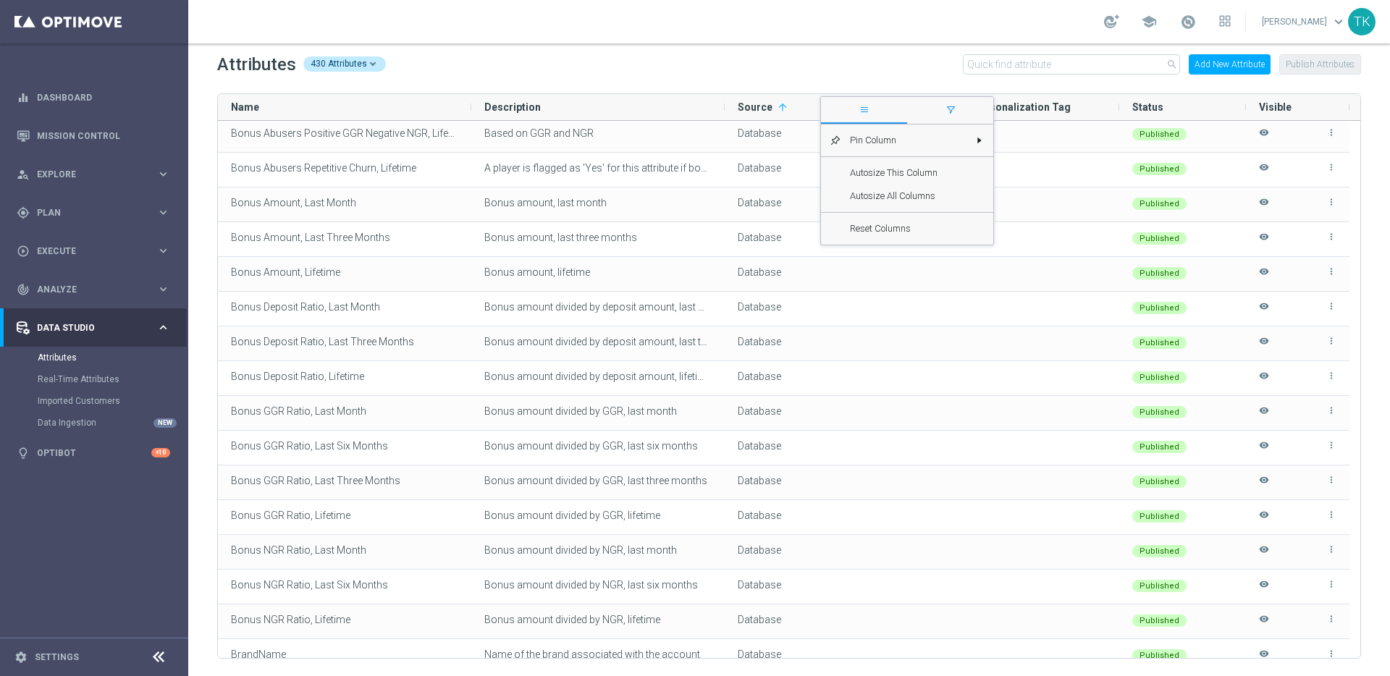
click at [953, 112] on span "filter" at bounding box center [951, 110] width 12 height 12
click at [836, 231] on input "Database" at bounding box center [832, 232] width 9 height 17
checkbox input "false"
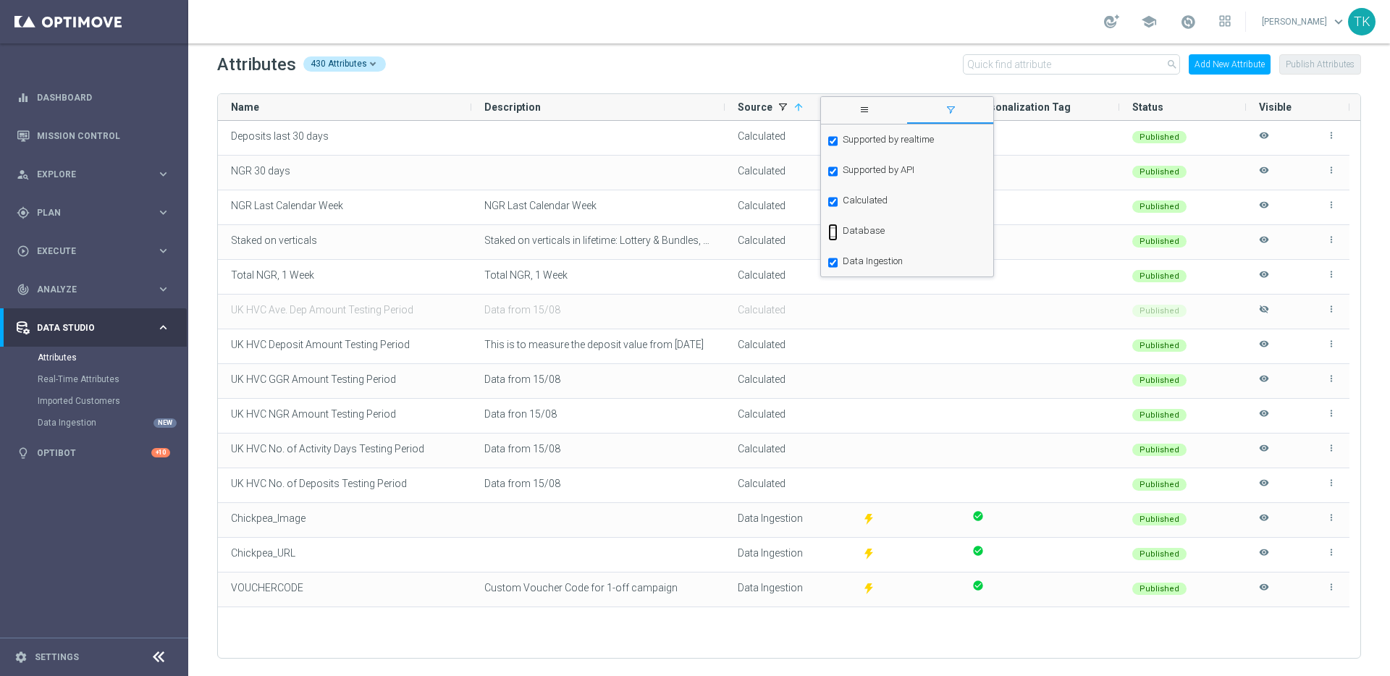
scroll to position [0, 0]
click at [831, 264] on input "Data Ingestion" at bounding box center [832, 262] width 9 height 17
checkbox input "false"
click at [833, 171] on input "Supported by API" at bounding box center [832, 171] width 9 height 17
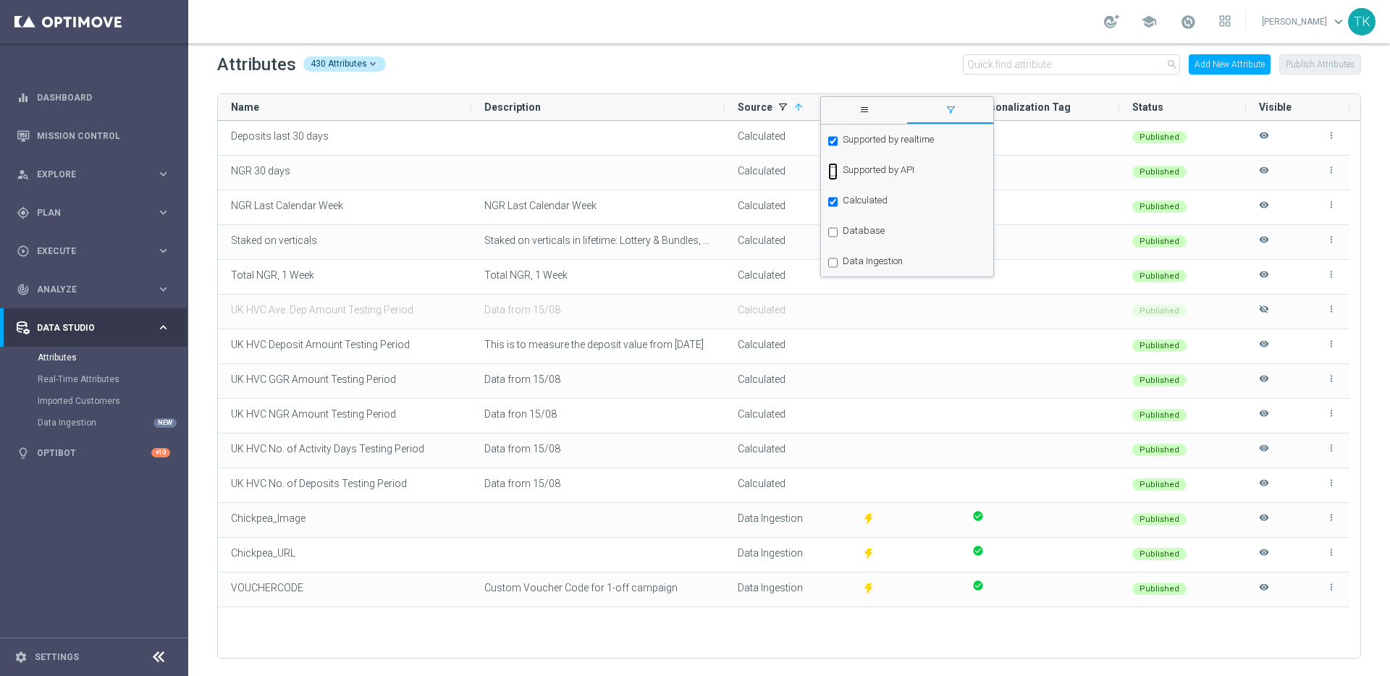
checkbox input "true"
click at [833, 140] on input "Supported by realtime" at bounding box center [832, 141] width 9 height 17
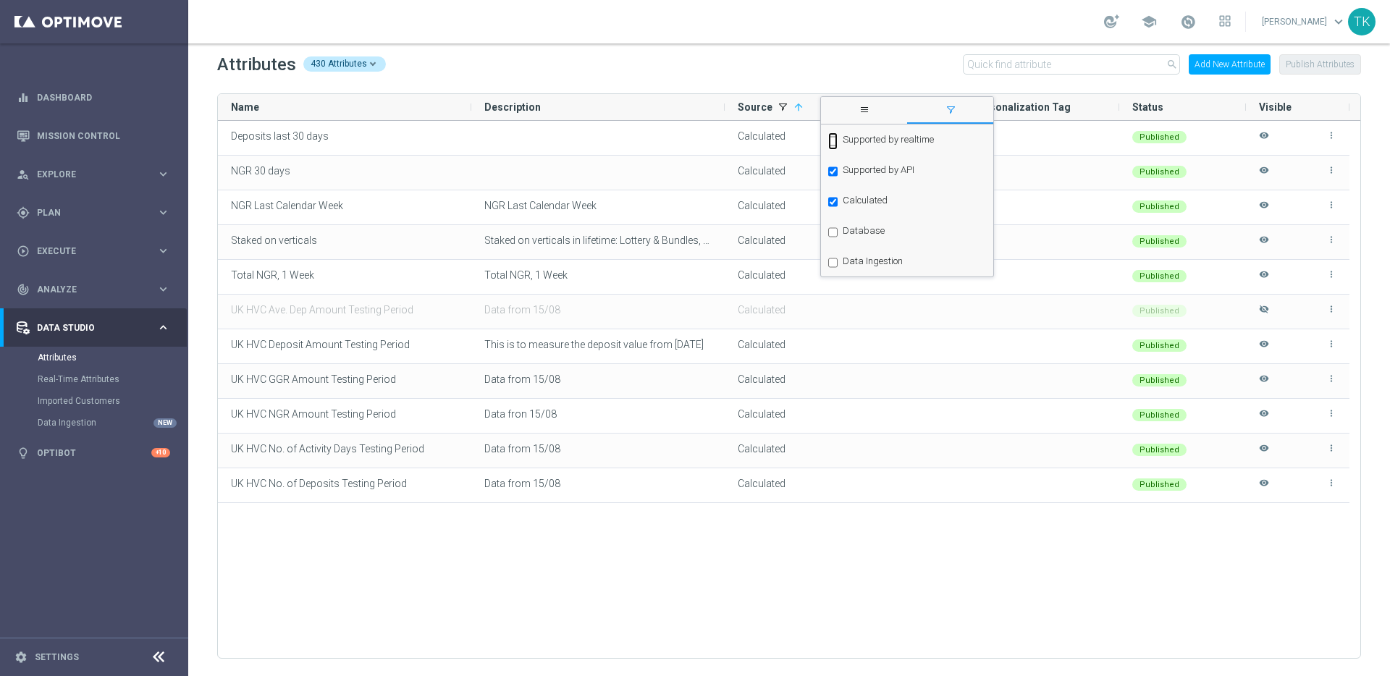
click at [833, 140] on input "Supported by realtime" at bounding box center [832, 141] width 9 height 17
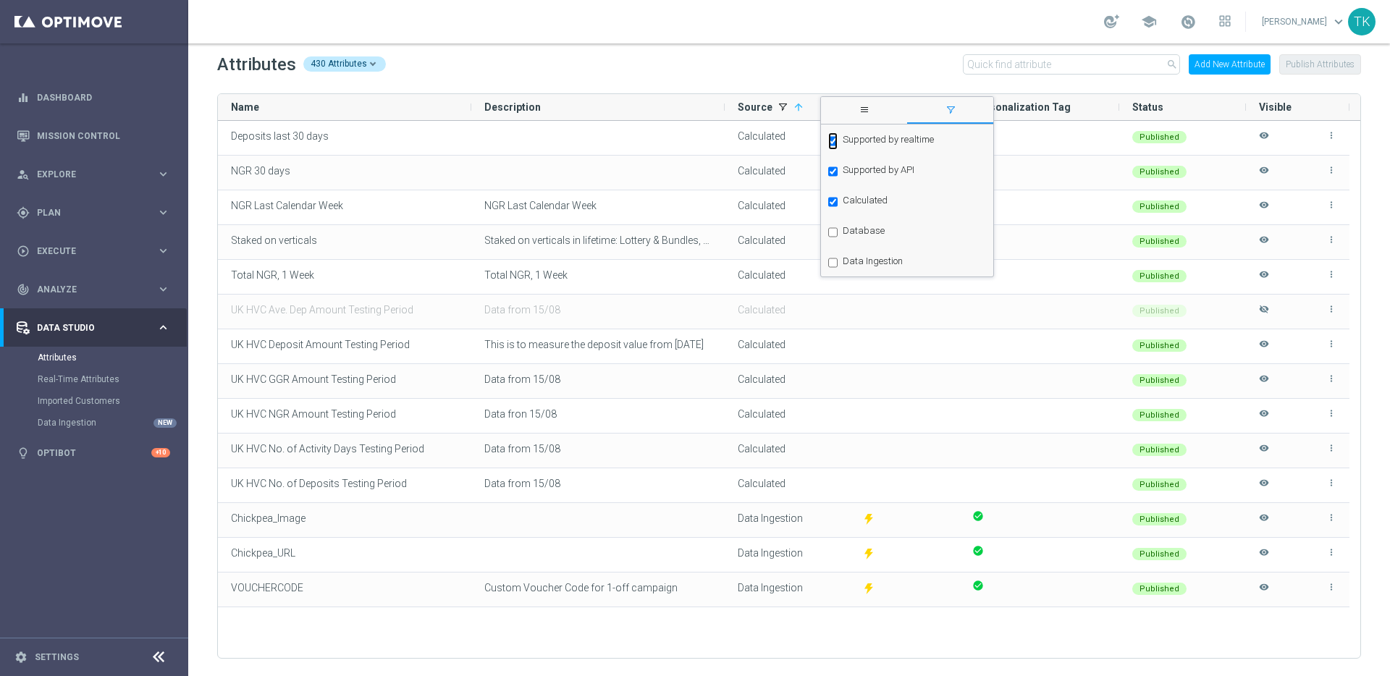
click at [833, 140] on input "Supported by realtime" at bounding box center [832, 141] width 9 height 17
checkbox input "false"
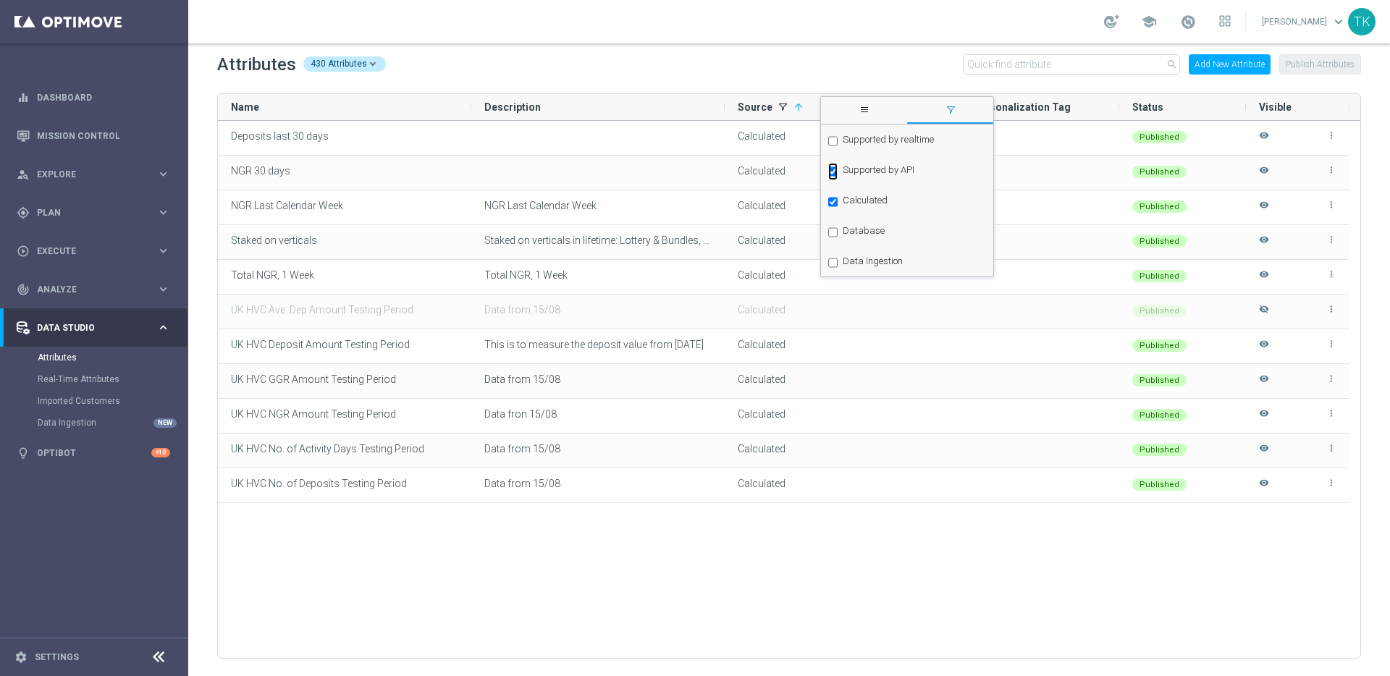
click at [834, 172] on input "Supported by API" at bounding box center [832, 171] width 9 height 17
checkbox input "false"
click at [658, 78] on div "Attributes 430 Attributes search Add New Attribute Publish Attributes Drag here…" at bounding box center [789, 359] width 1202 height 633
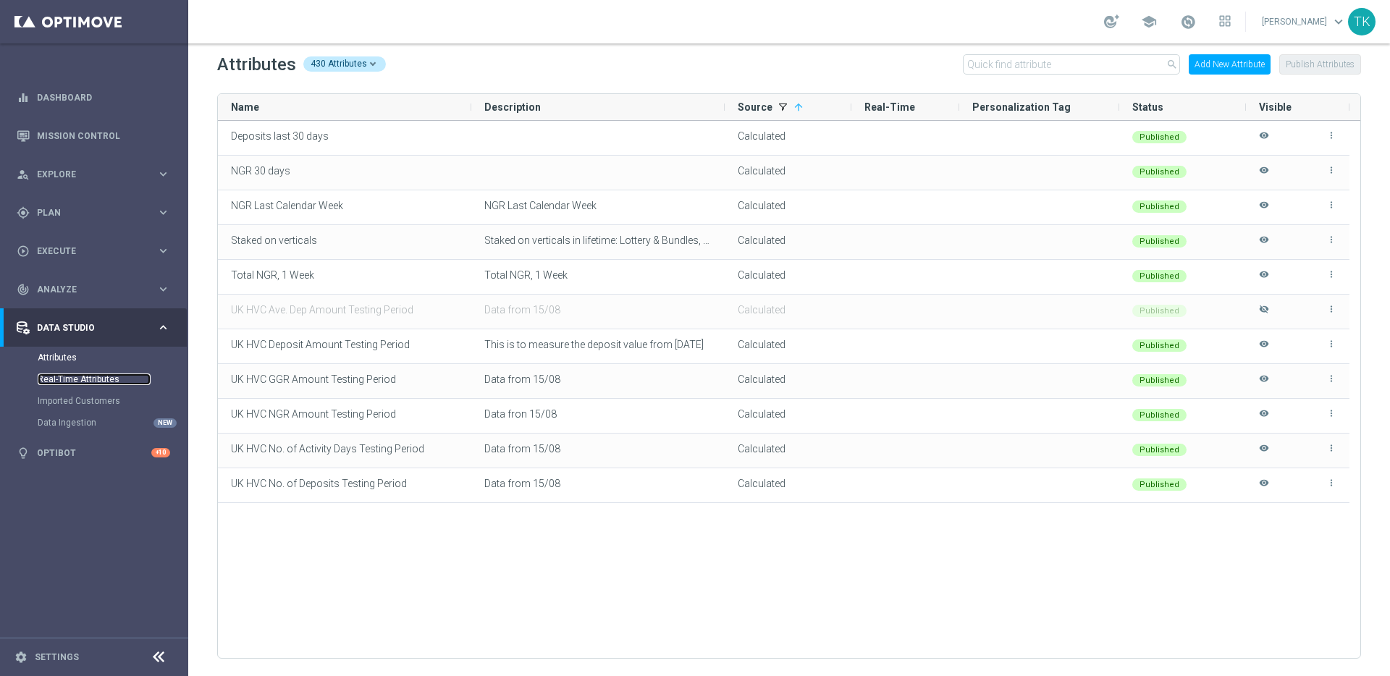
click at [80, 379] on link "Real-Time Attributes" at bounding box center [94, 380] width 113 height 12
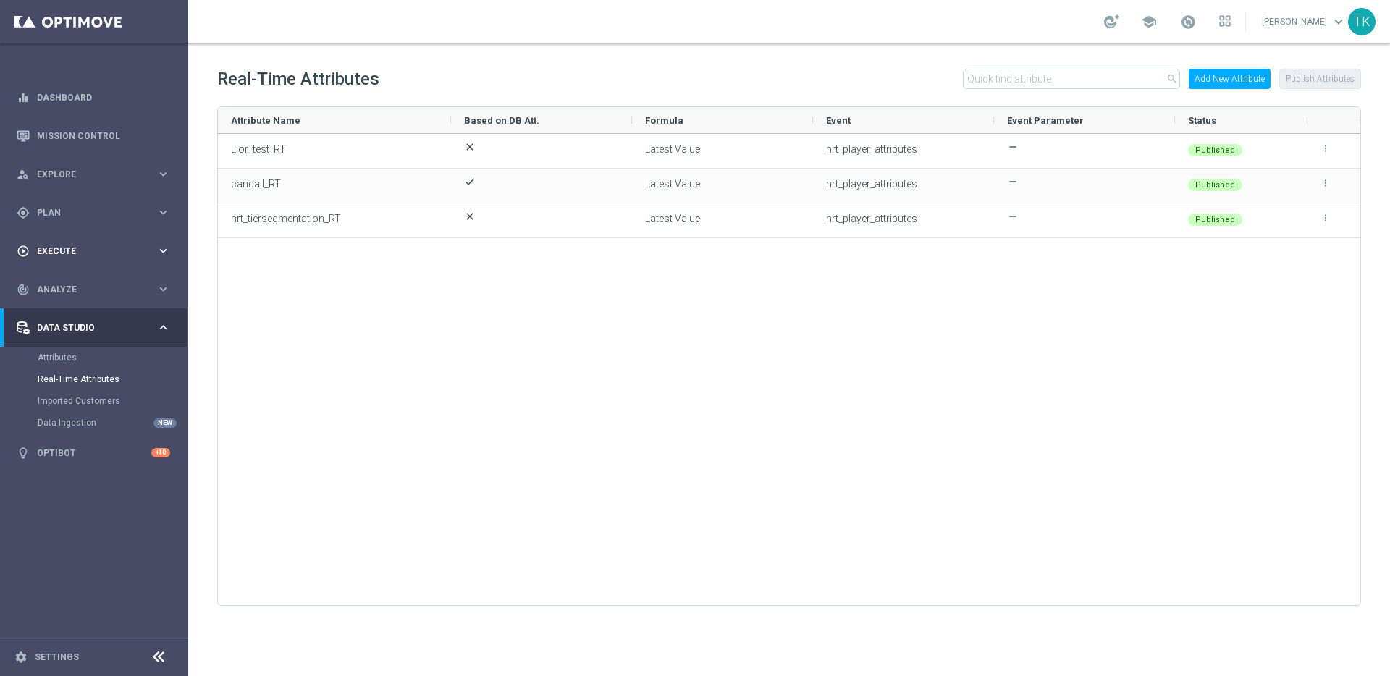
click at [147, 250] on span "Execute" at bounding box center [96, 251] width 119 height 9
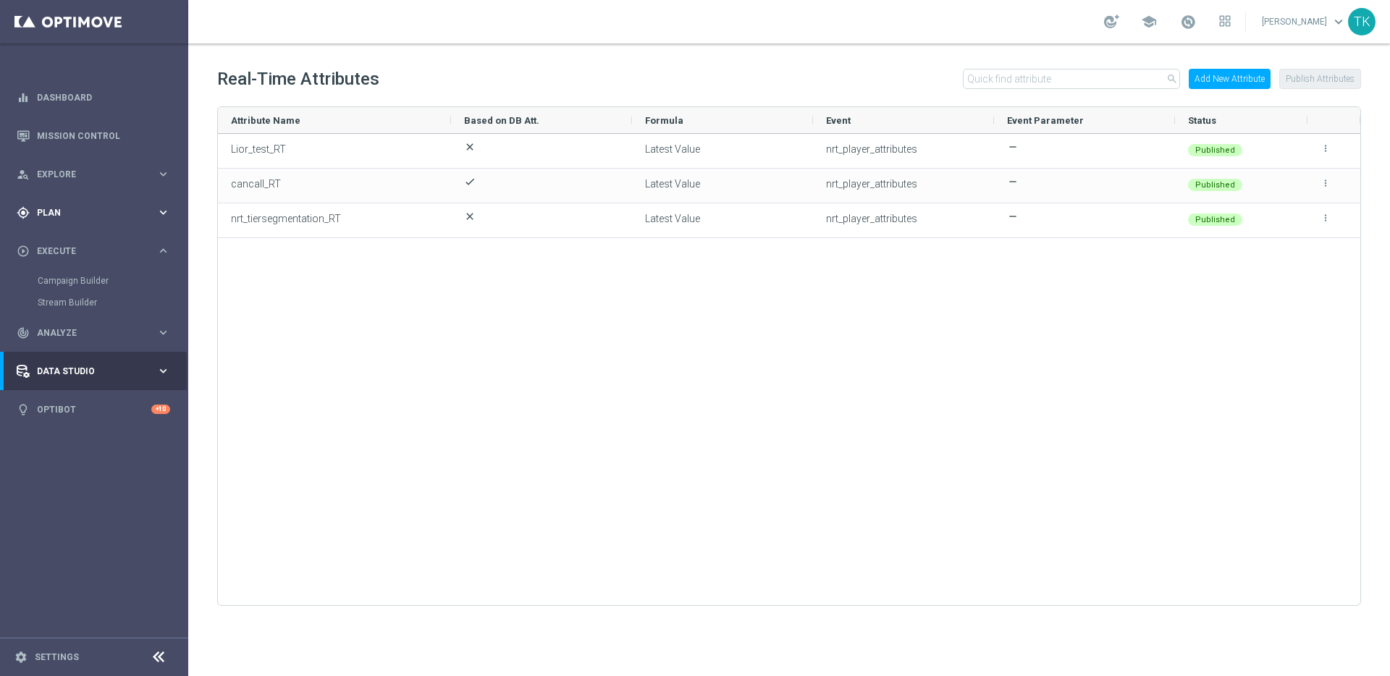
click at [155, 215] on span "Plan" at bounding box center [96, 213] width 119 height 9
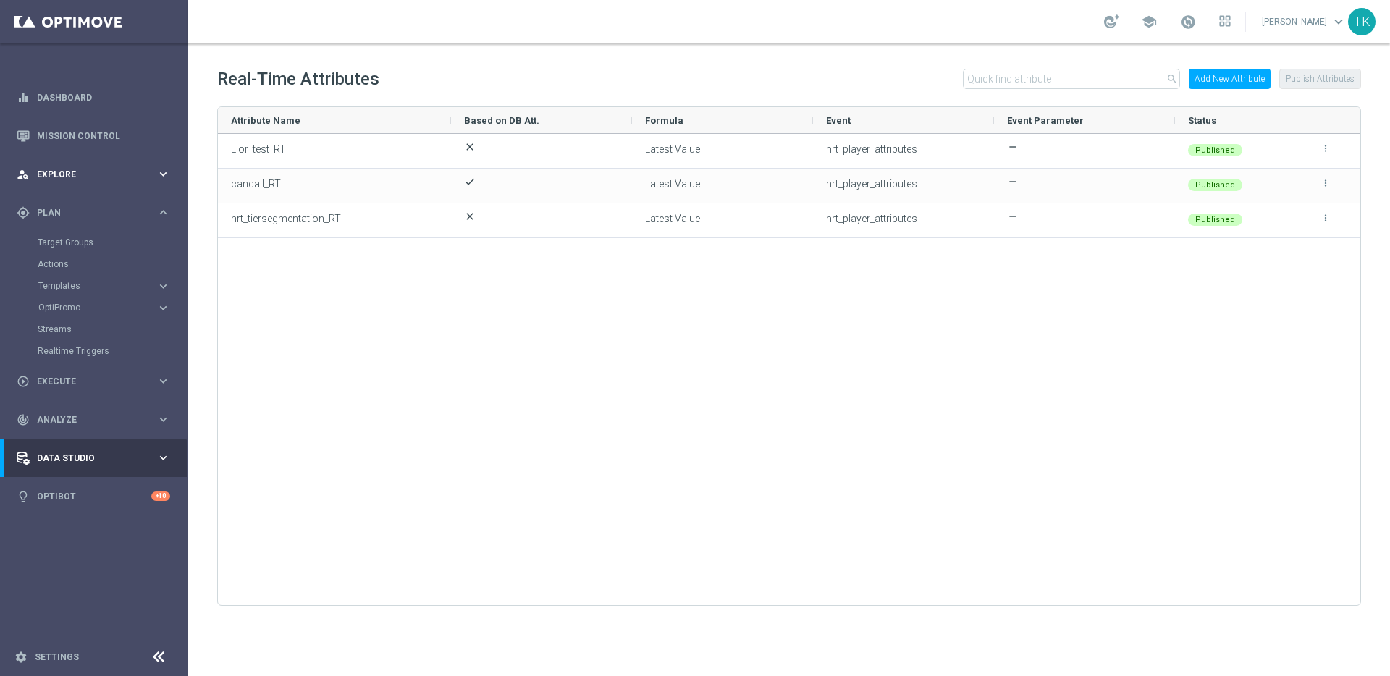
click at [161, 170] on icon "keyboard_arrow_right" at bounding box center [163, 174] width 14 height 14
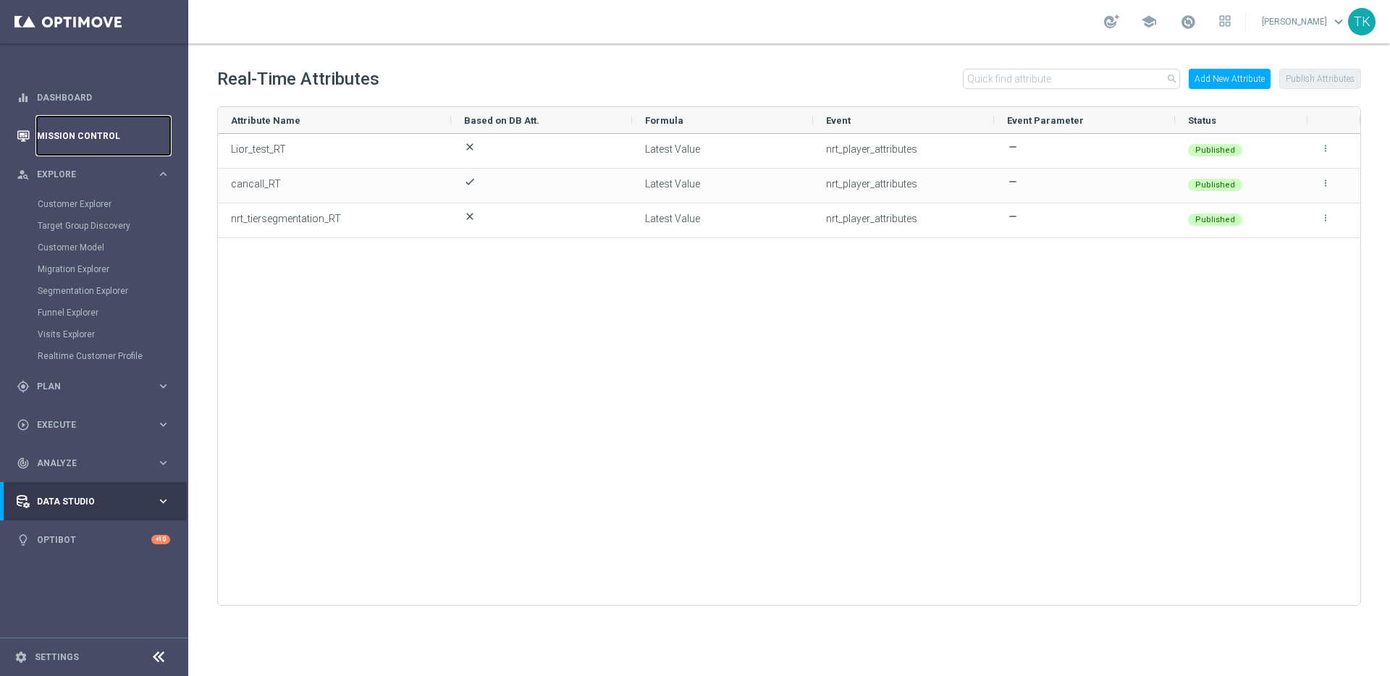
click at [118, 130] on link "Mission Control" at bounding box center [103, 136] width 133 height 38
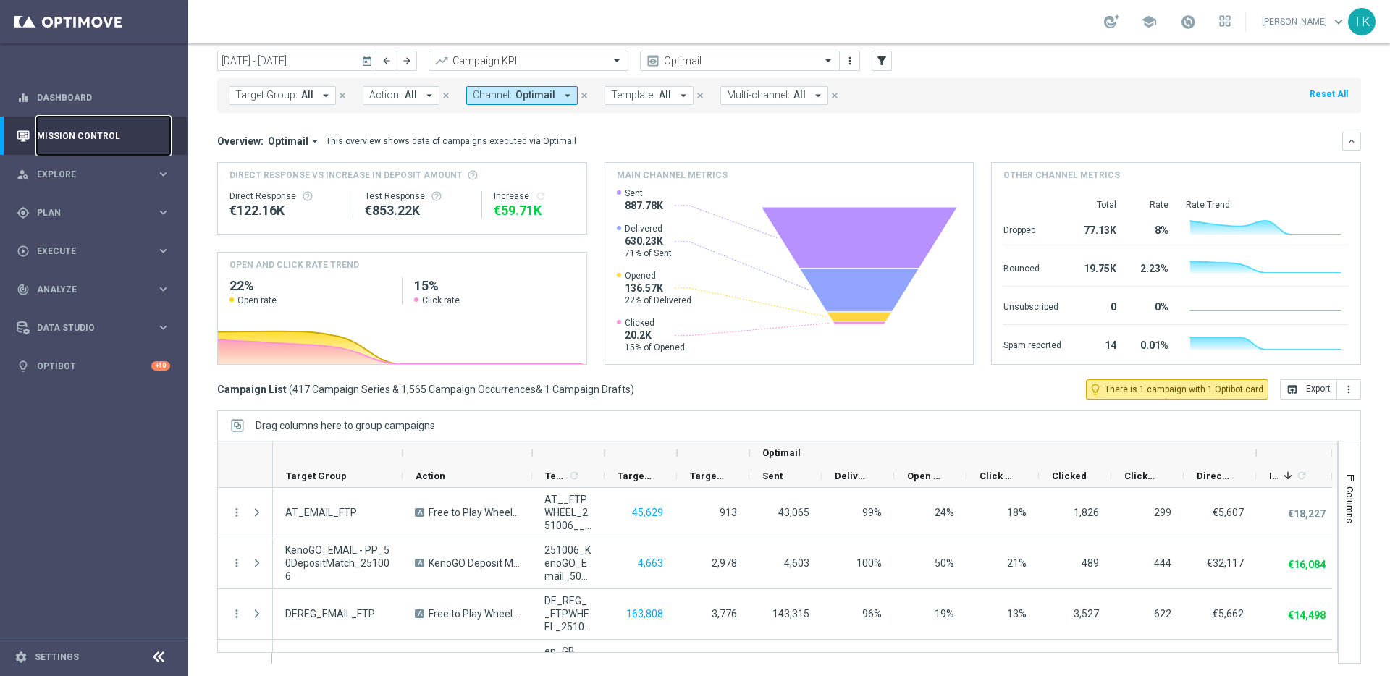
scroll to position [48, 0]
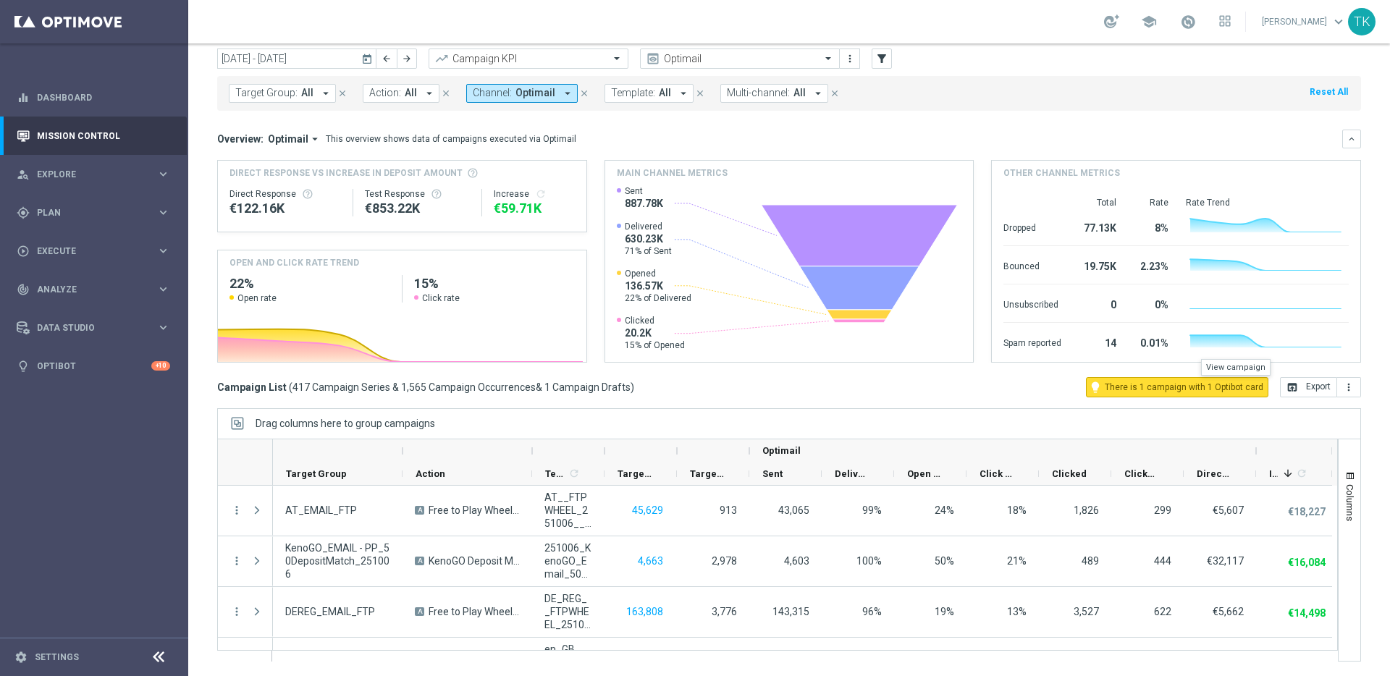
click at [1193, 385] on span "There is 1 campaign with 1 Optibot card" at bounding box center [1184, 387] width 159 height 13
